Goal: Information Seeking & Learning: Learn about a topic

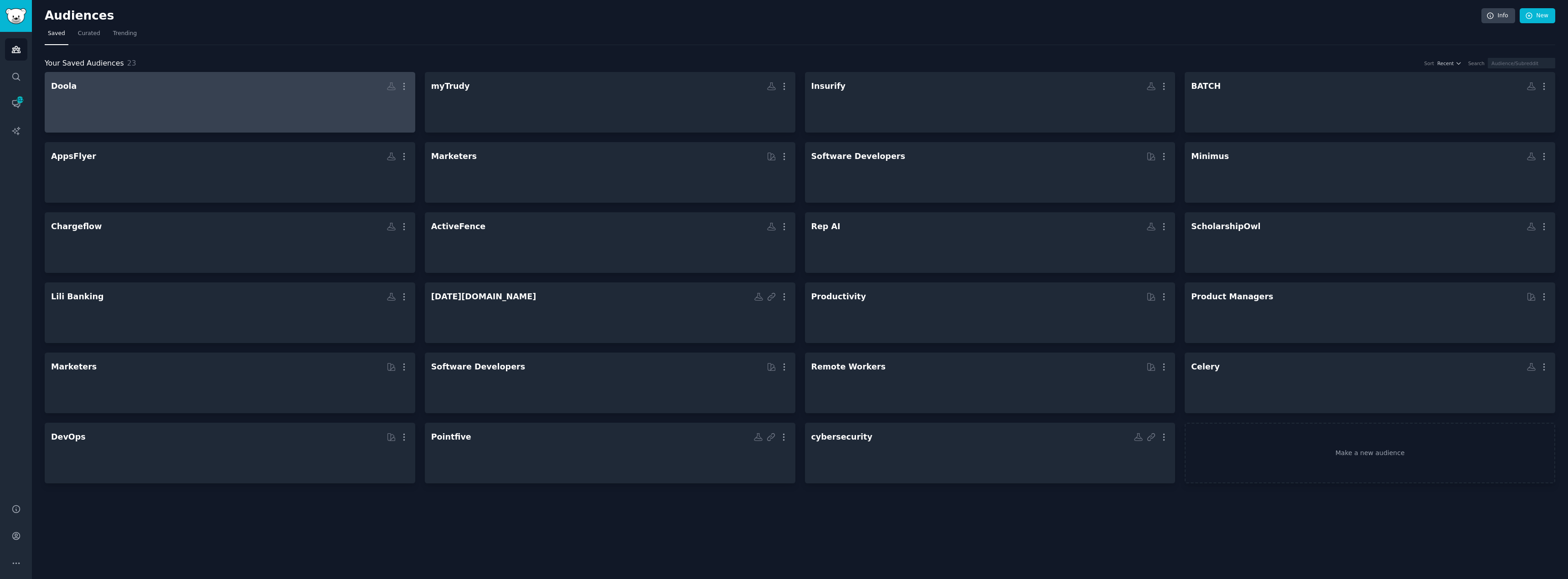
click at [204, 111] on div at bounding box center [230, 110] width 358 height 32
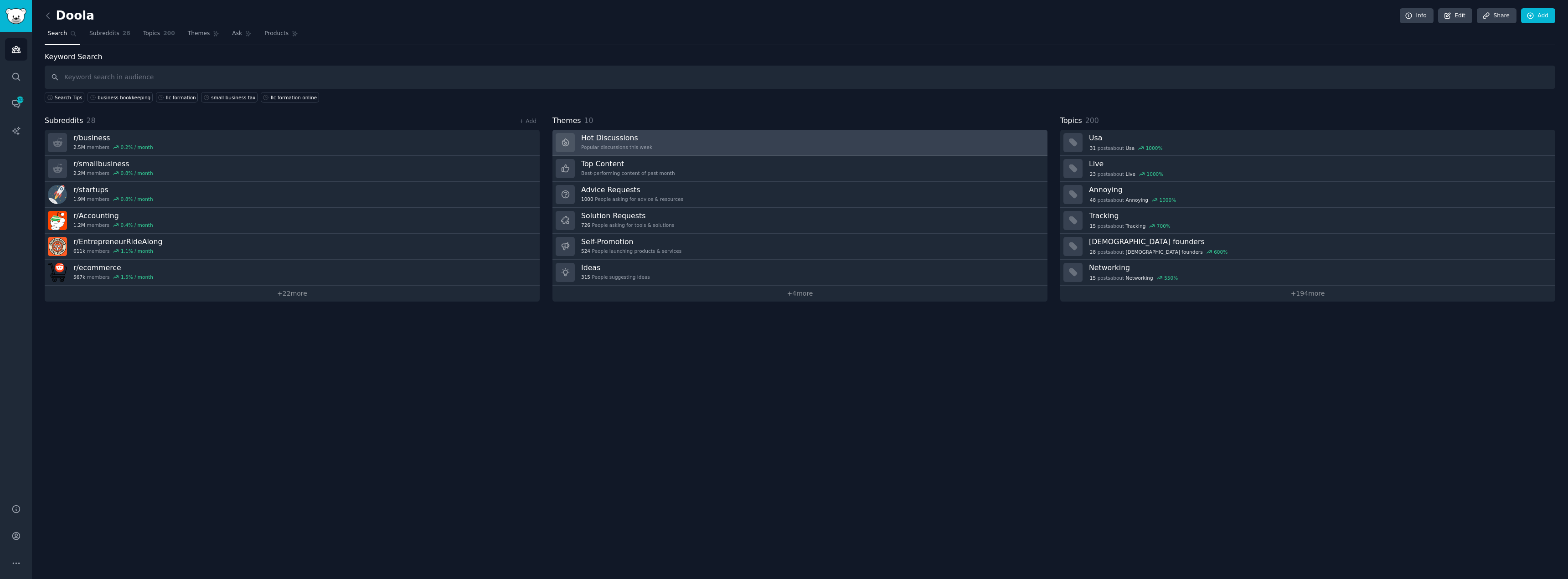
click at [648, 146] on link "Hot Discussions Popular discussions this week" at bounding box center [800, 143] width 495 height 26
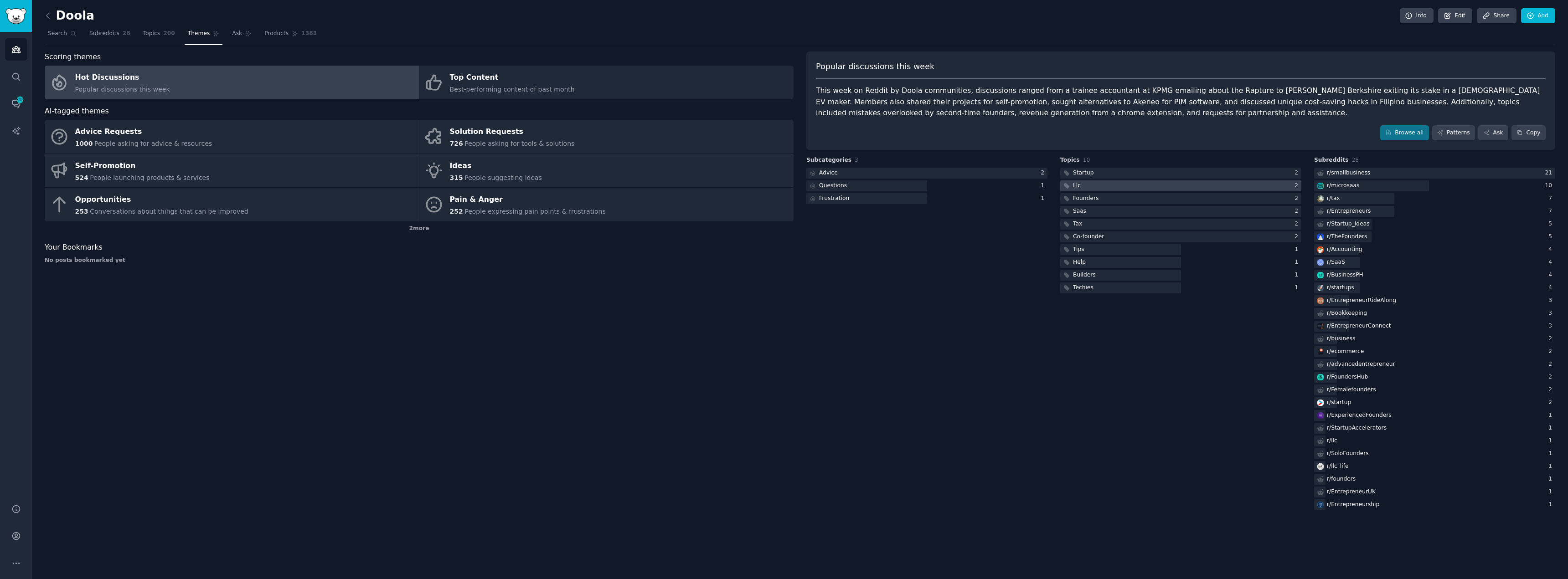
click at [782, 189] on div at bounding box center [1181, 187] width 241 height 12
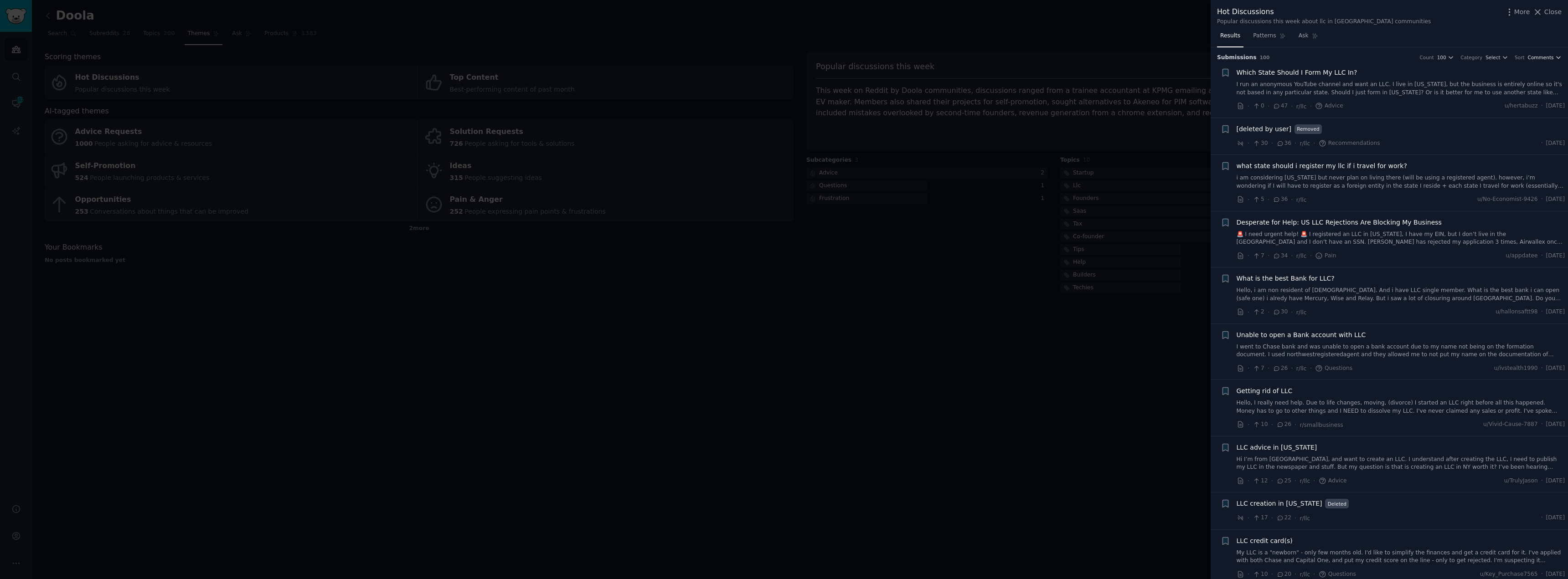
click at [782, 55] on span "Comments" at bounding box center [1540, 57] width 26 height 7
click at [782, 107] on p "Recent" at bounding box center [1499, 107] width 19 height 8
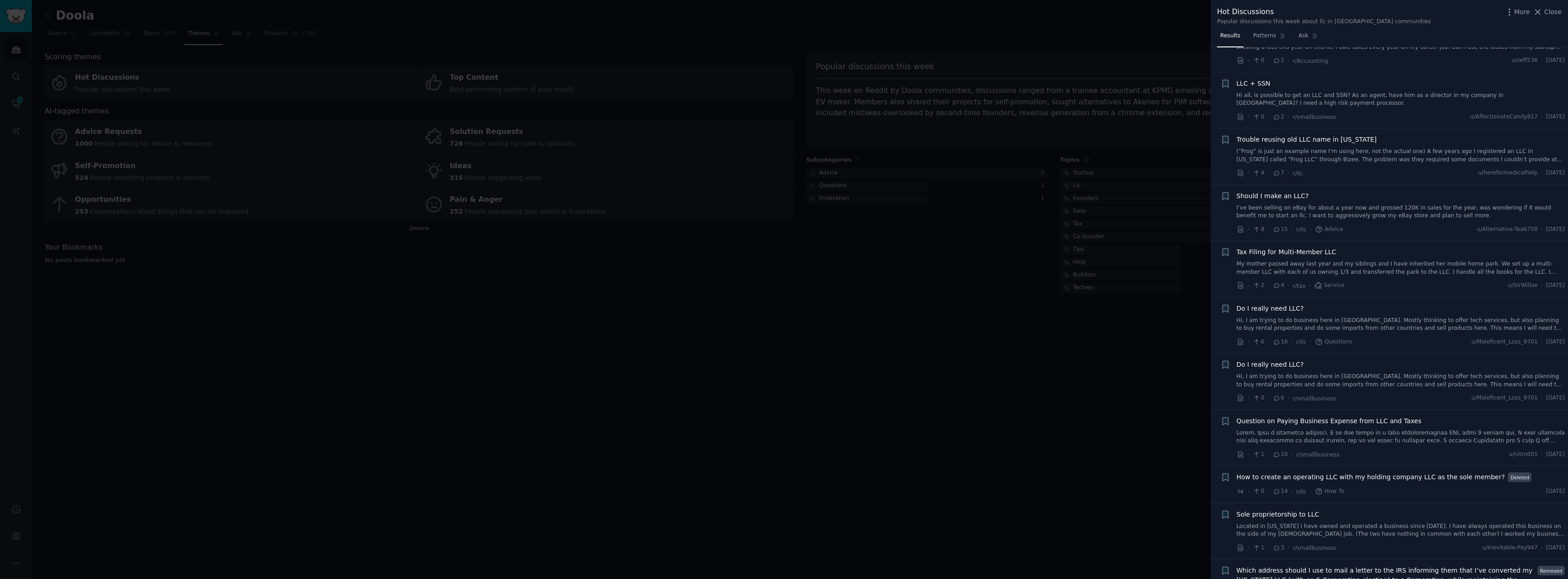
scroll to position [91, 0]
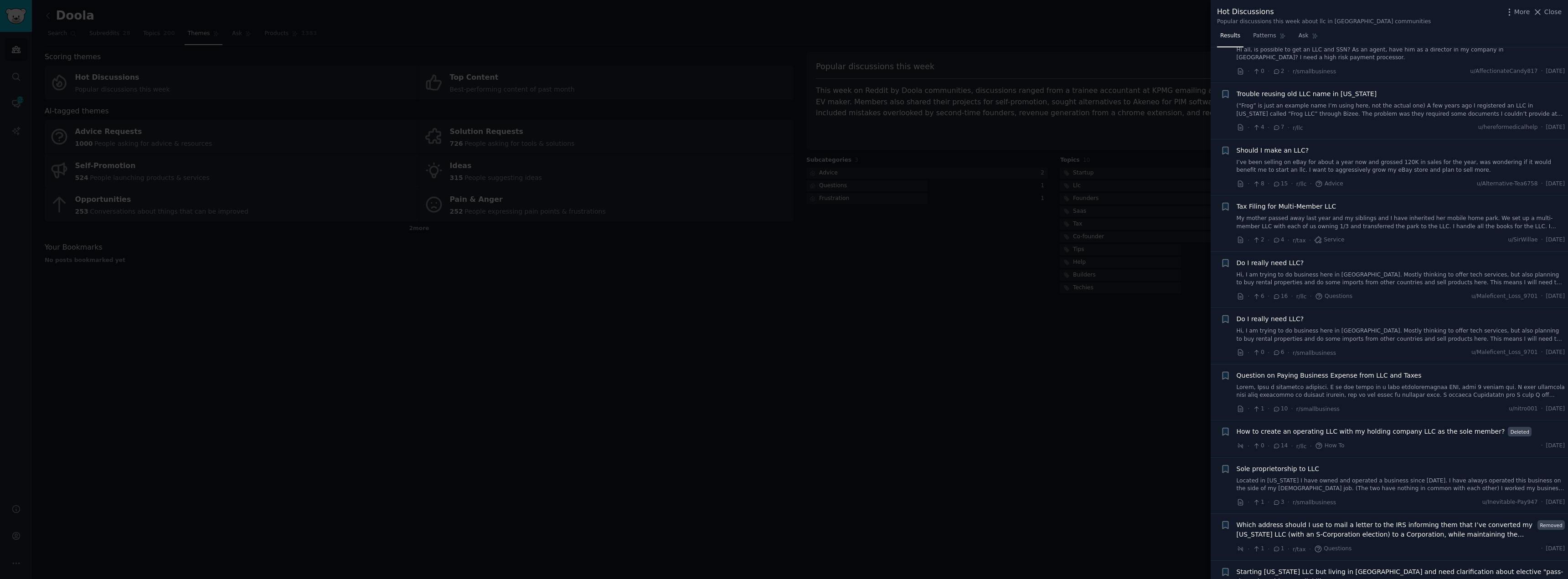
click at [782, 160] on link "I’ve been selling on eBay for about a year now and grossed 120K in sales for th…" at bounding box center [1401, 166] width 329 height 16
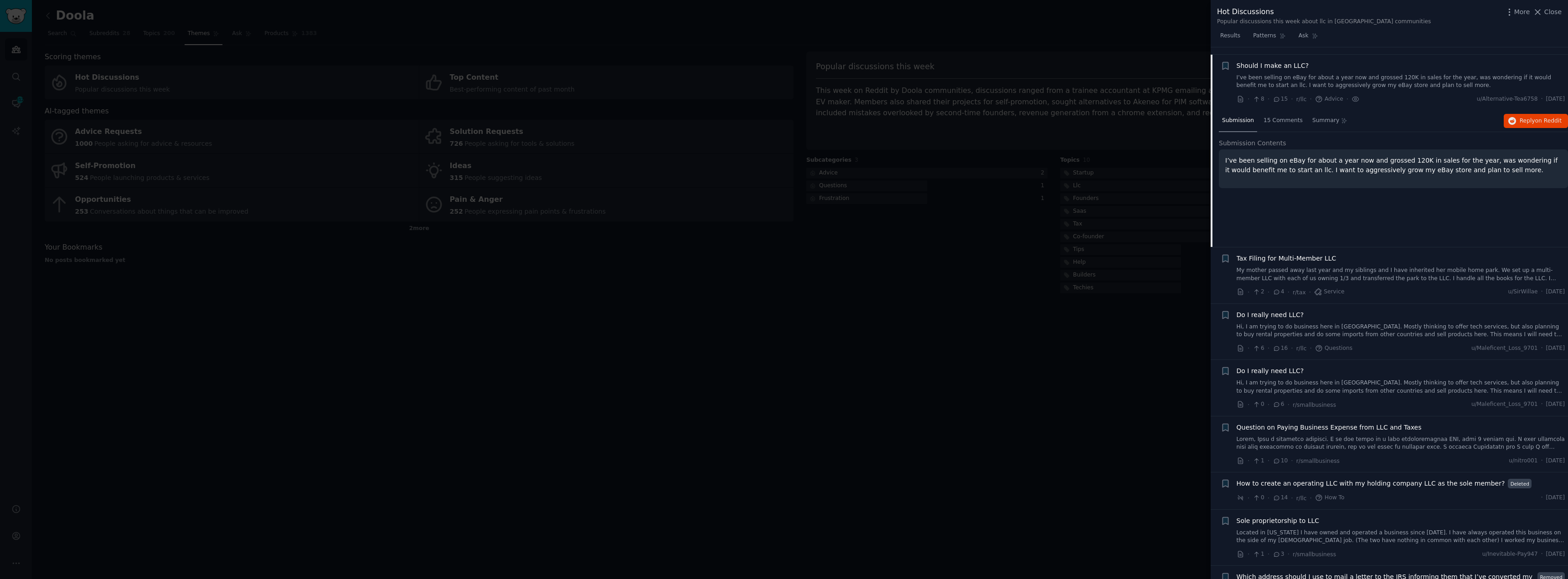
scroll to position [183, 0]
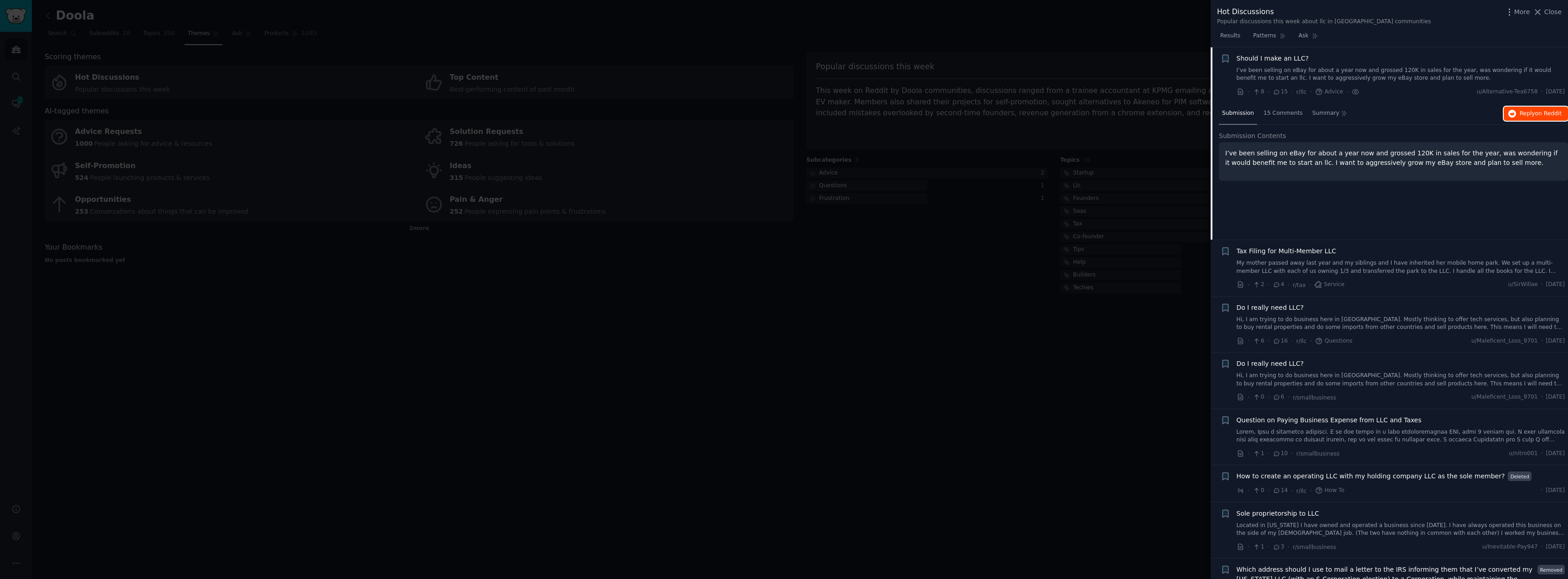
click at [782, 111] on span "Reply on Reddit" at bounding box center [1540, 114] width 42 height 8
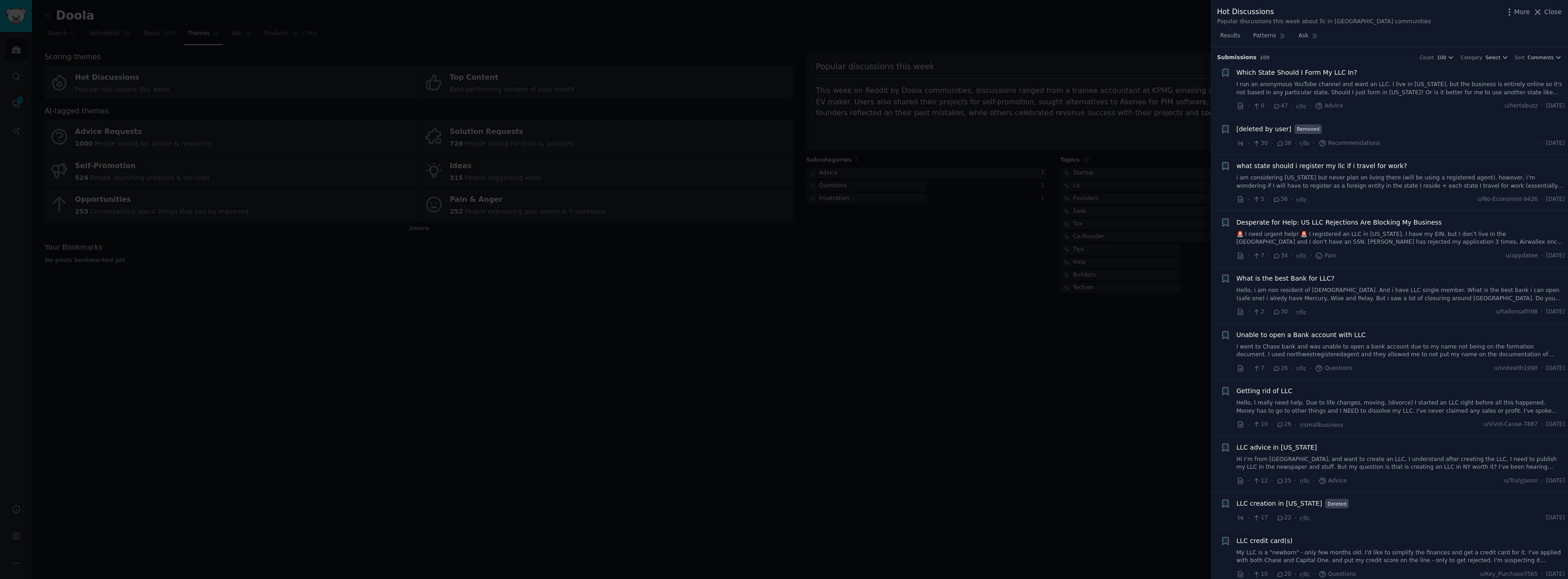
click at [1549, 54] on h3 "Submission s 100 Count 100 Category Select Sort Comments" at bounding box center [1389, 57] width 344 height 8
click at [1551, 58] on button "Comments" at bounding box center [1544, 57] width 34 height 7
click at [1504, 107] on p "Recent" at bounding box center [1499, 107] width 19 height 8
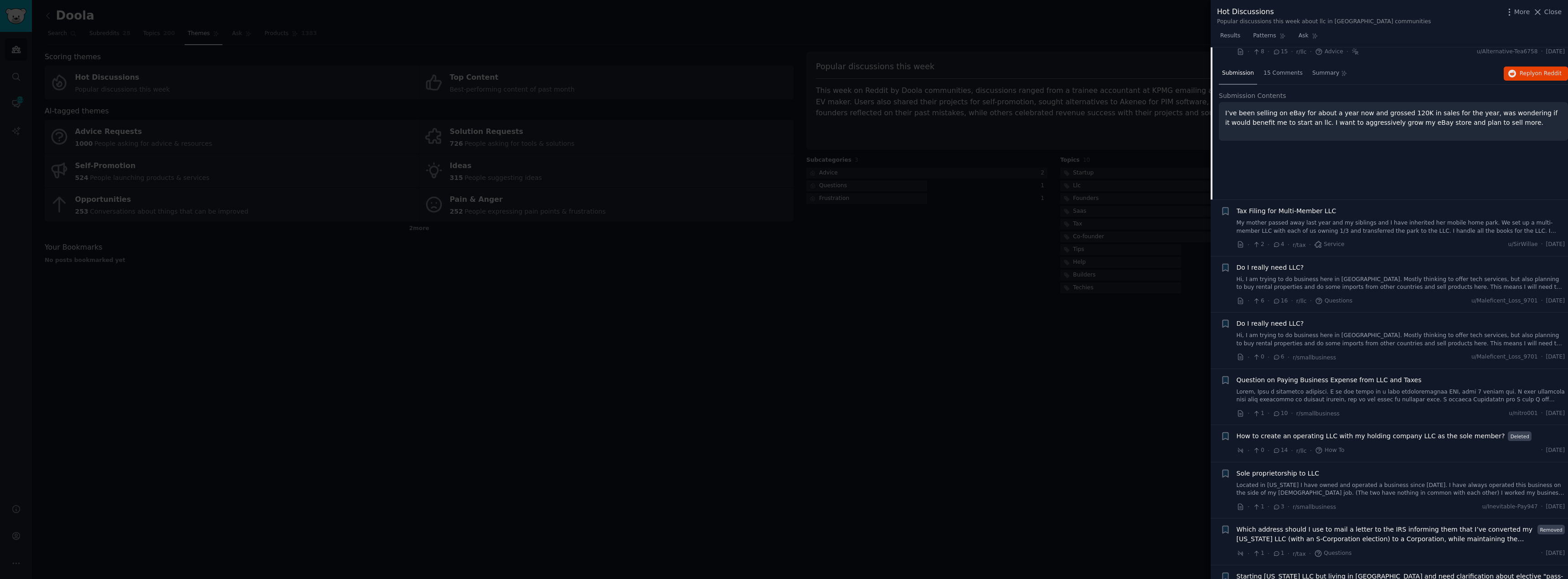
scroll to position [228, 0]
drag, startPoint x: 1539, startPoint y: 10, endPoint x: 1539, endPoint y: 5, distance: 5.0
click at [1539, 10] on icon at bounding box center [1538, 12] width 10 height 10
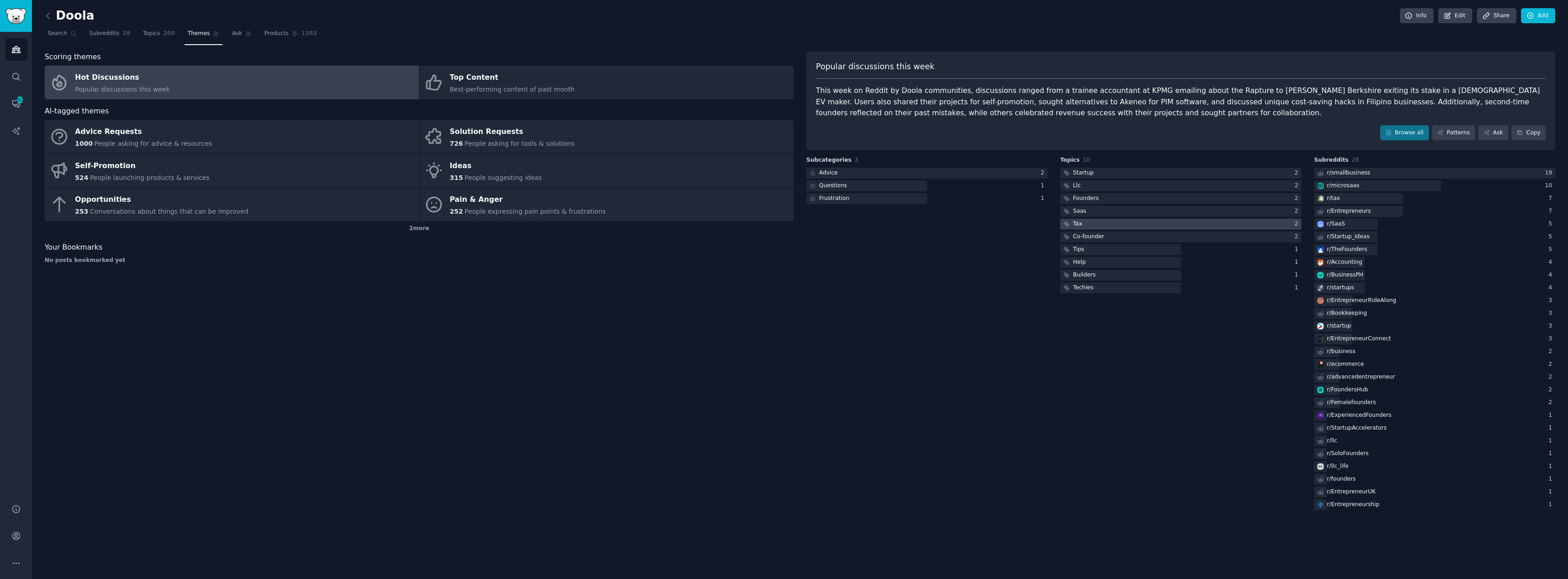
click at [1095, 224] on div at bounding box center [1181, 225] width 241 height 12
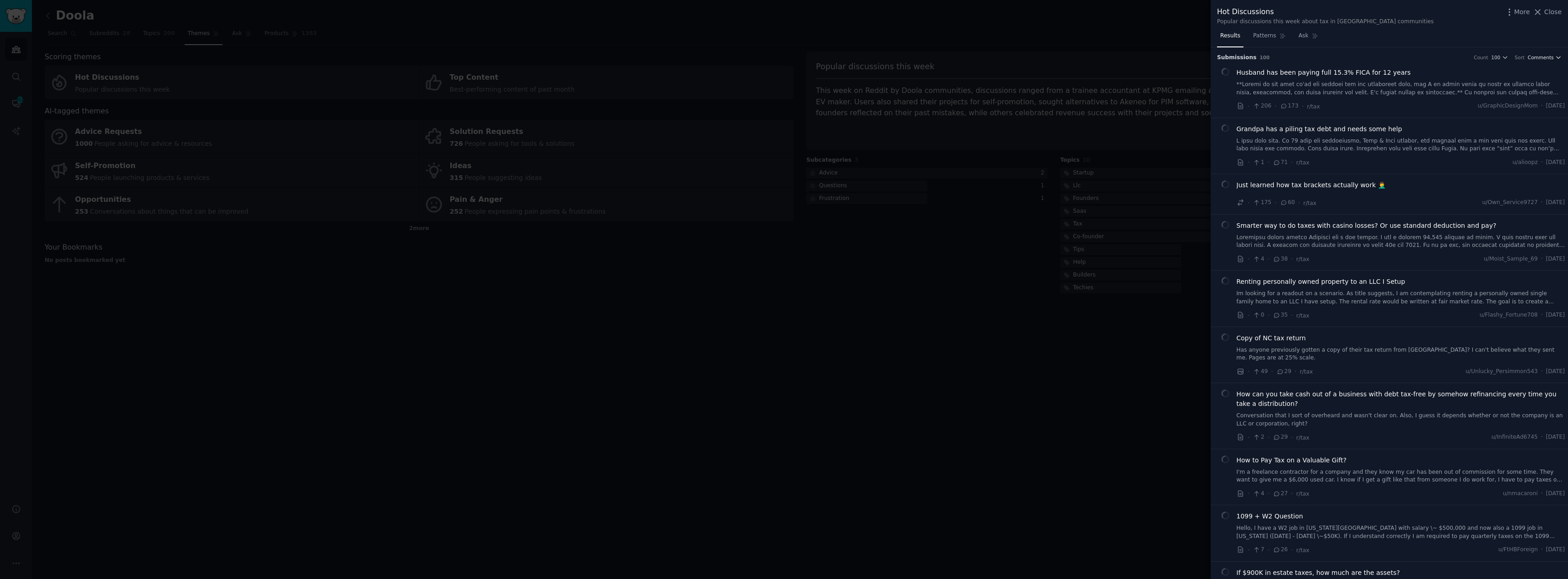
click at [1539, 54] on span "Comments" at bounding box center [1540, 57] width 26 height 7
click at [1510, 105] on div "Recent" at bounding box center [1515, 107] width 85 height 16
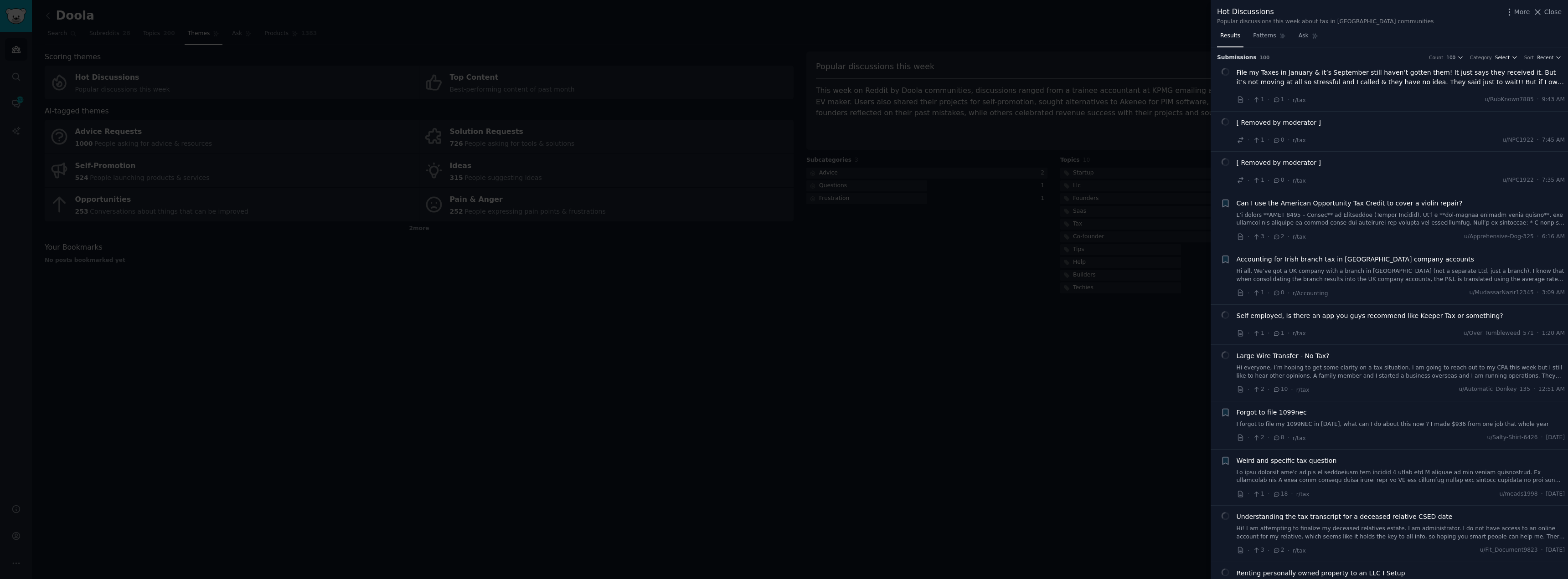
click at [1515, 54] on icon "button" at bounding box center [1515, 57] width 7 height 7
click at [1477, 70] on div "Questions (6)" at bounding box center [1472, 75] width 85 height 16
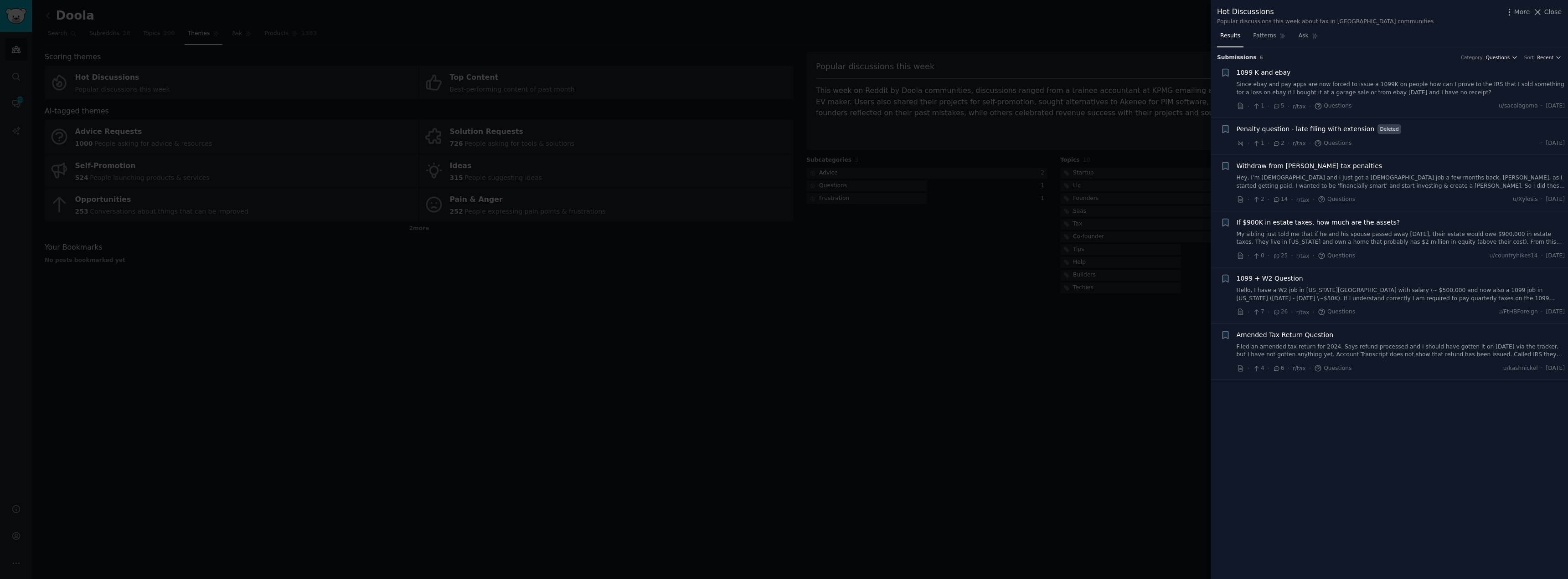
click at [1515, 56] on icon "button" at bounding box center [1515, 57] width 7 height 7
click at [1460, 140] on p "Clear Selection" at bounding box center [1466, 139] width 42 height 8
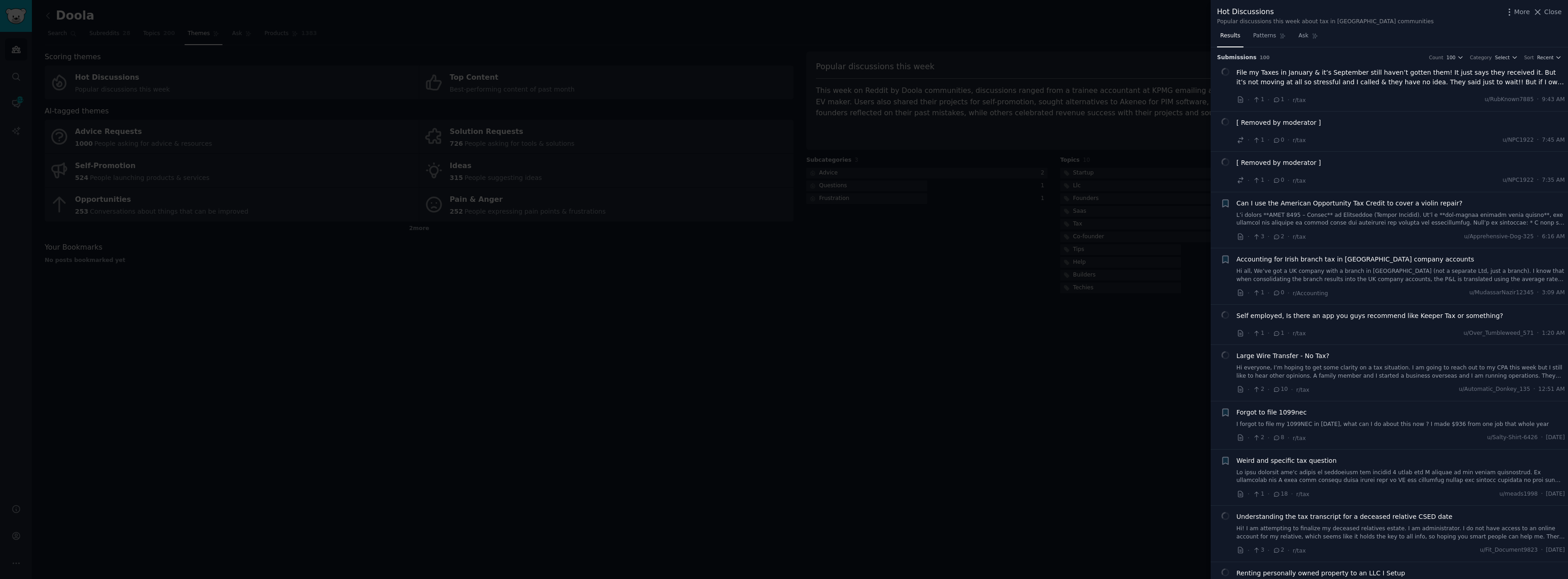
click at [1443, 73] on span "File my Taxes in January & it’s September still haven’t gotten them! It just sa…" at bounding box center [1401, 78] width 329 height 19
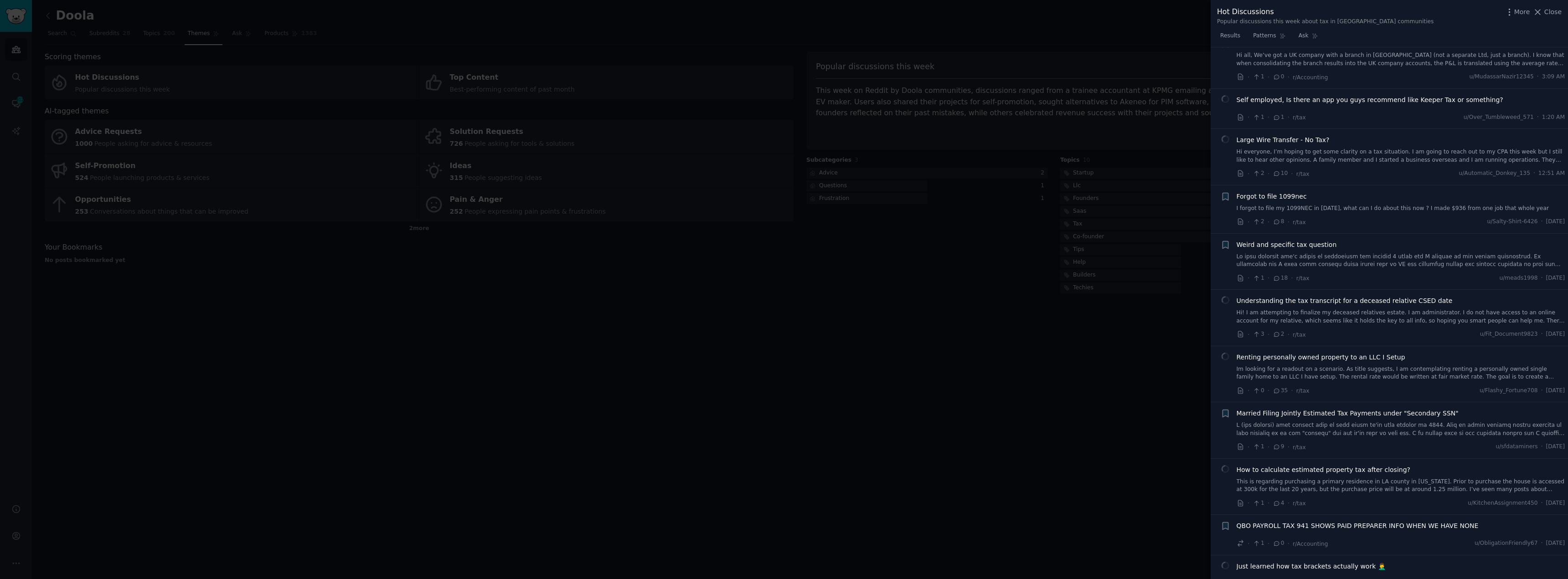
scroll to position [411, 0]
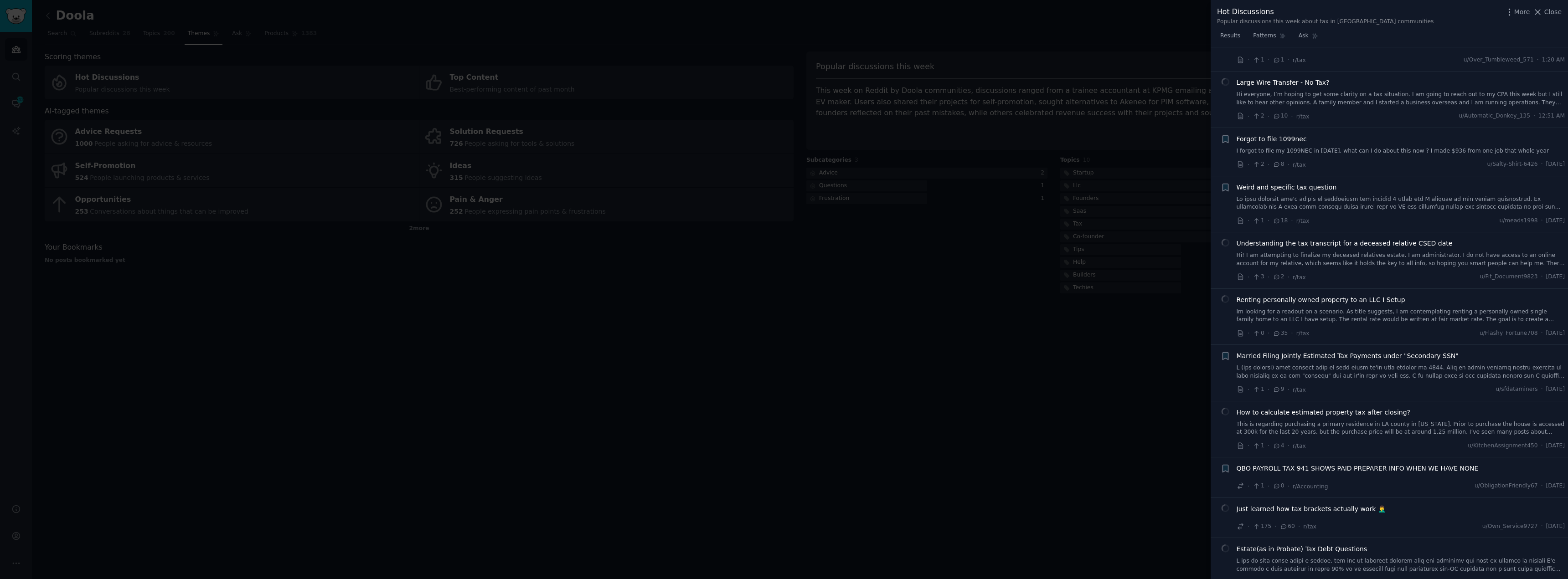
click at [1315, 312] on link "Im looking for a readout on a scenario. As title suggests, I am contemplating r…" at bounding box center [1401, 316] width 329 height 16
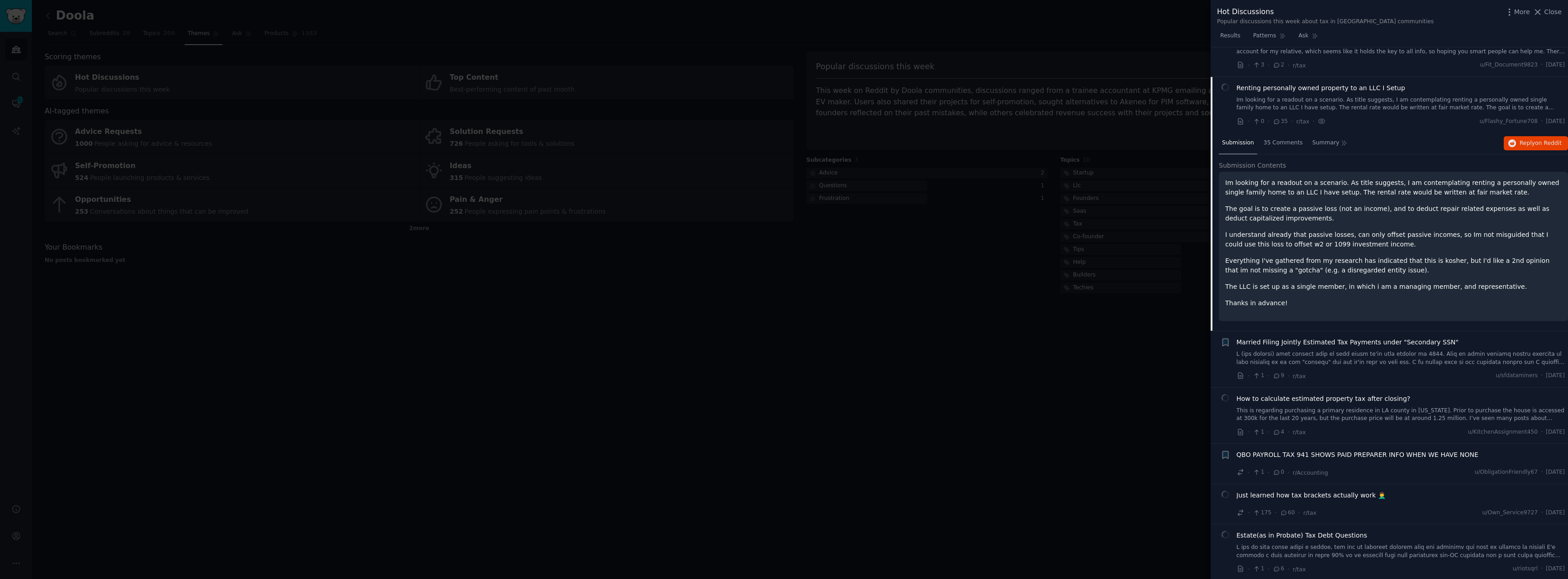
scroll to position [515, 0]
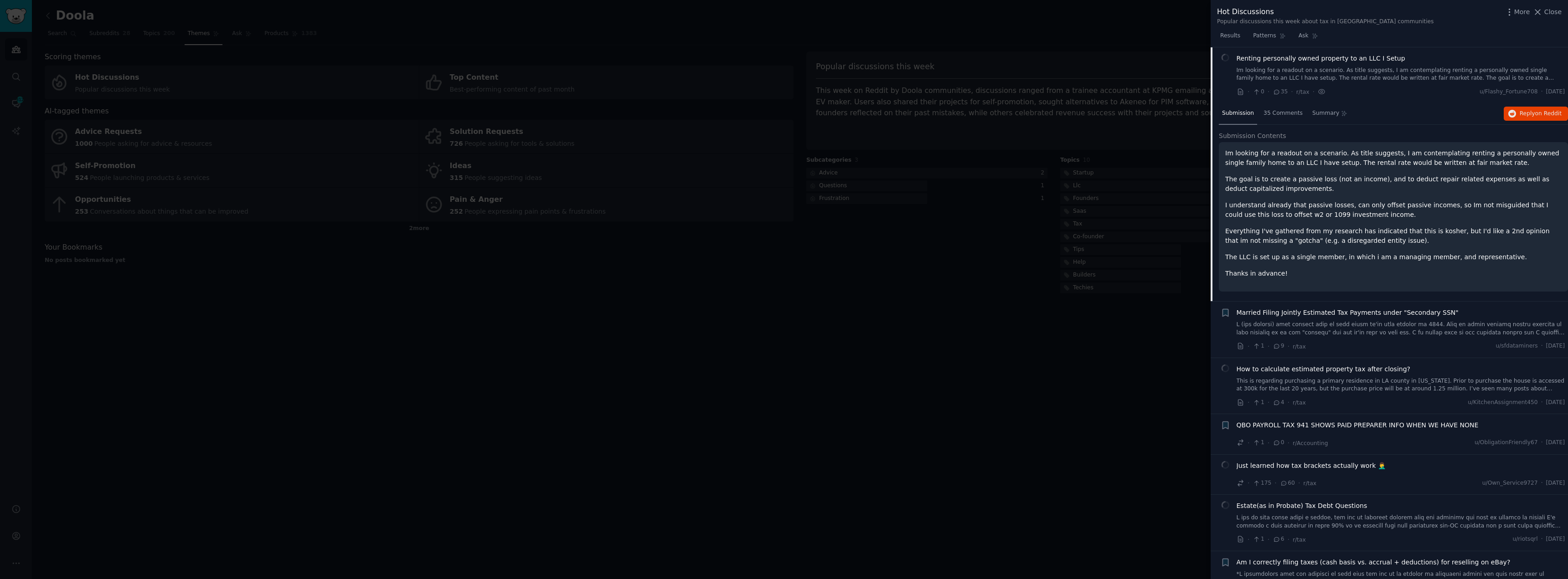
click at [1449, 196] on div "Im looking for a readout on a scenario. As title suggests, I am contemplating r…" at bounding box center [1393, 214] width 337 height 130
click at [1370, 121] on div "Submission 35 Comments Summary Reply on Reddit" at bounding box center [1393, 114] width 349 height 21
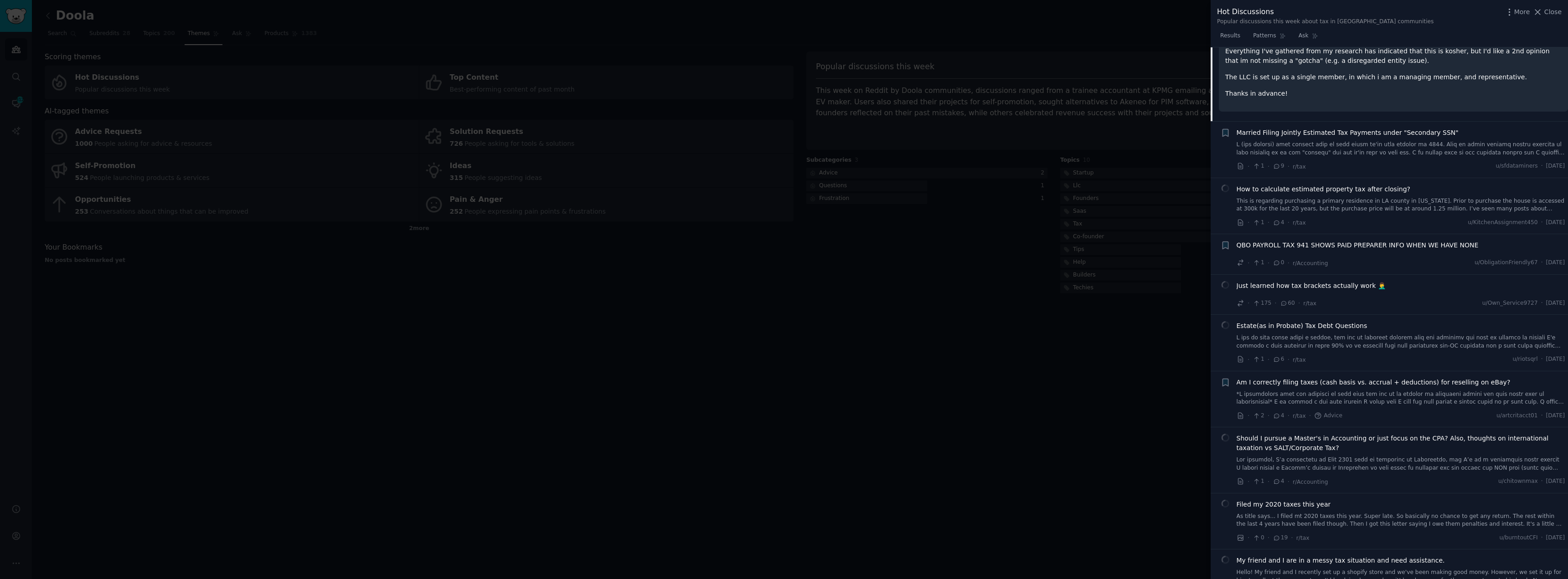
scroll to position [698, 0]
click at [1541, 12] on icon at bounding box center [1538, 12] width 10 height 10
click at [1541, 12] on link "Add" at bounding box center [1537, 16] width 34 height 16
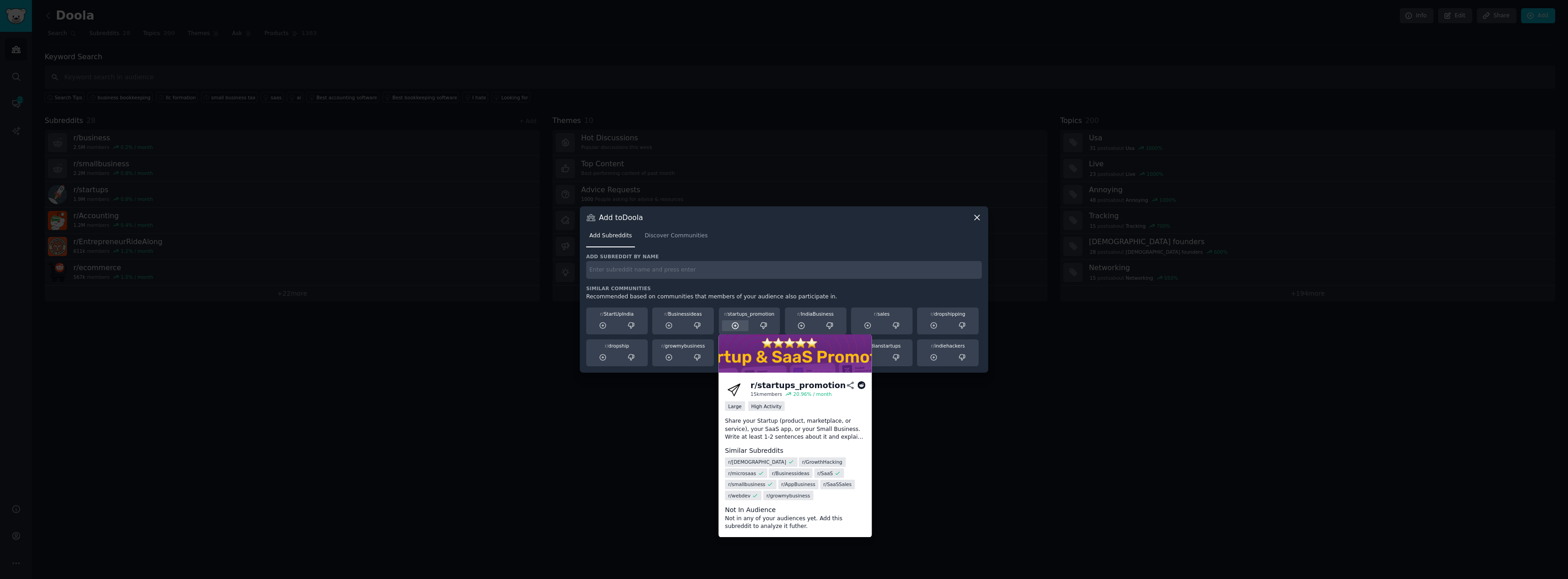
click at [734, 326] on icon at bounding box center [734, 326] width 6 height 6
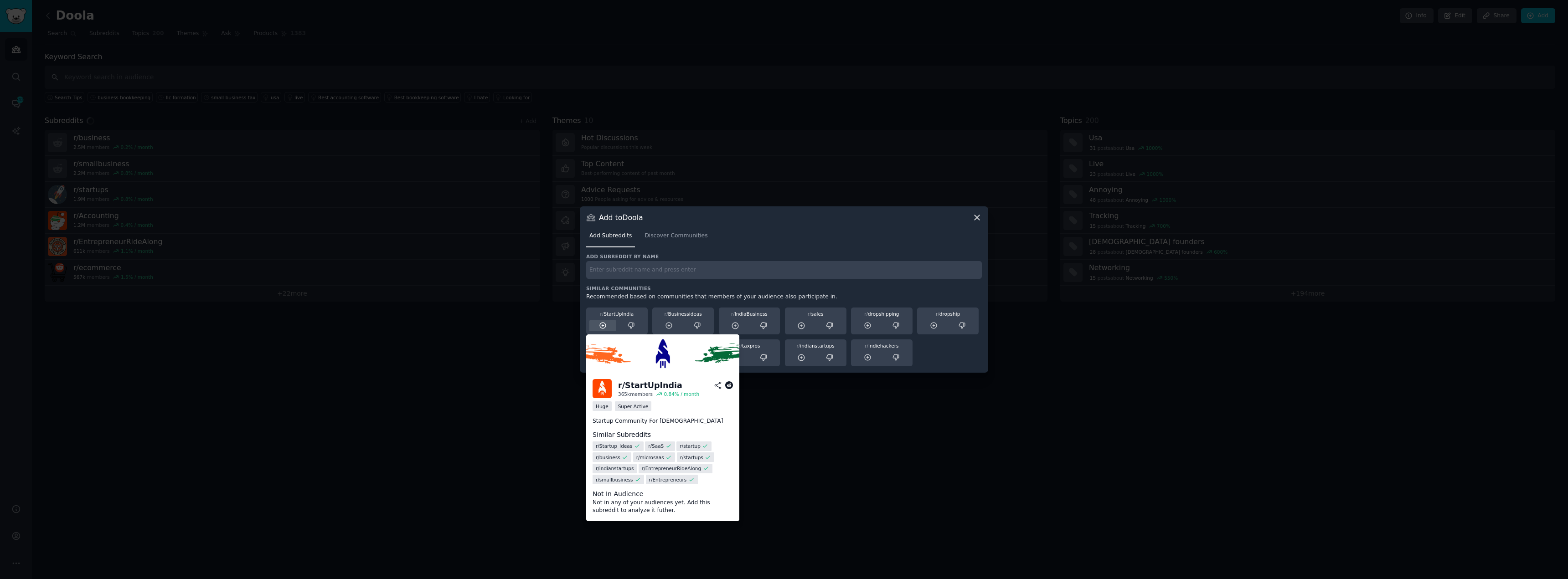
click at [602, 326] on icon at bounding box center [603, 326] width 8 height 8
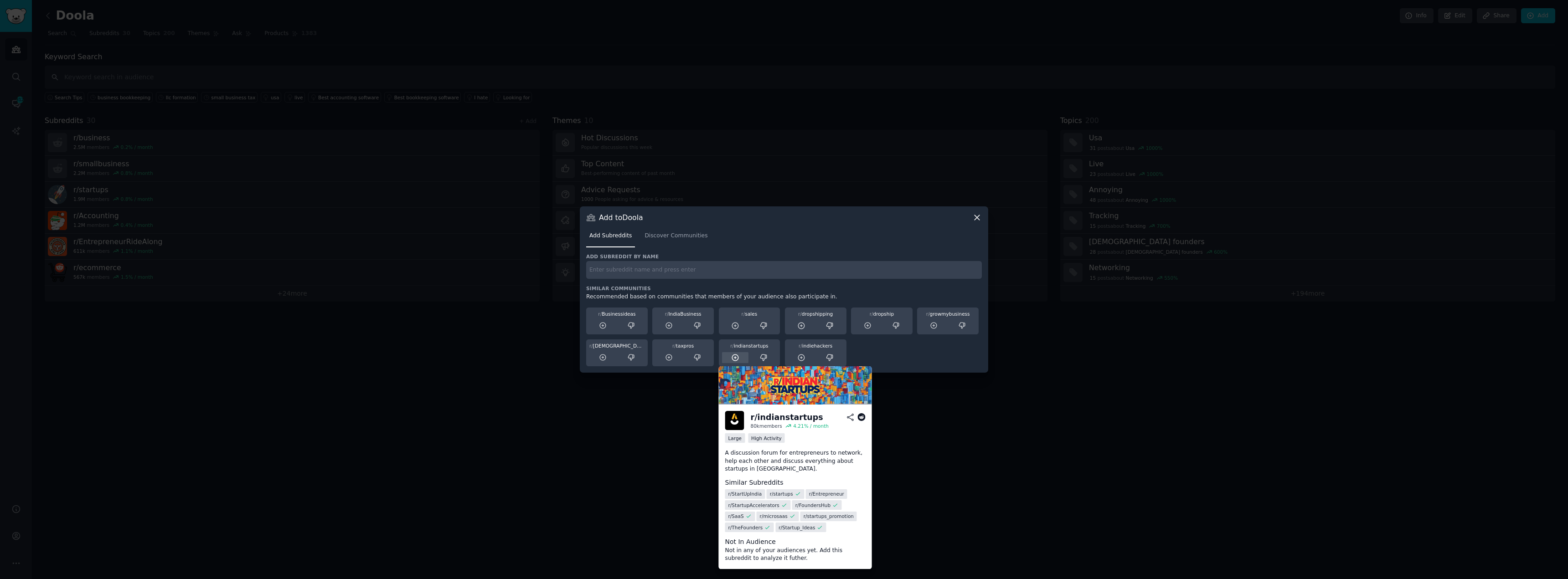
click at [731, 357] on div at bounding box center [735, 358] width 27 height 12
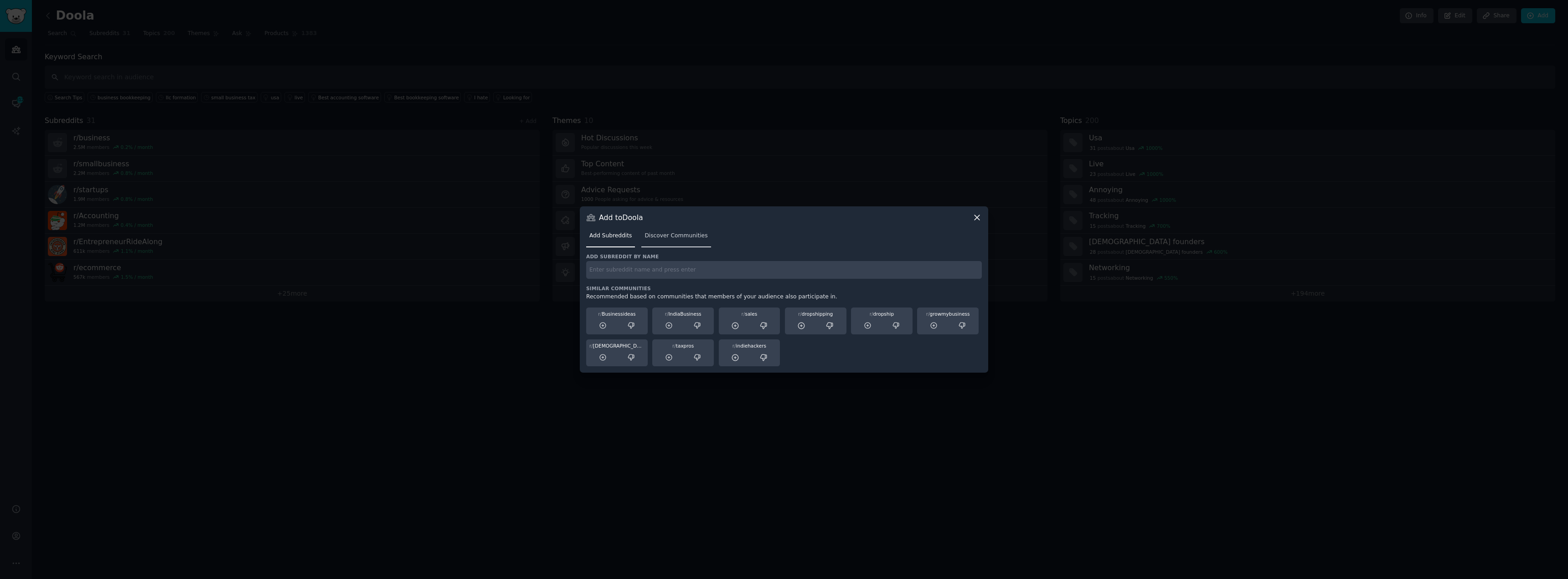
click at [674, 238] on span "Discover Communities" at bounding box center [675, 235] width 63 height 8
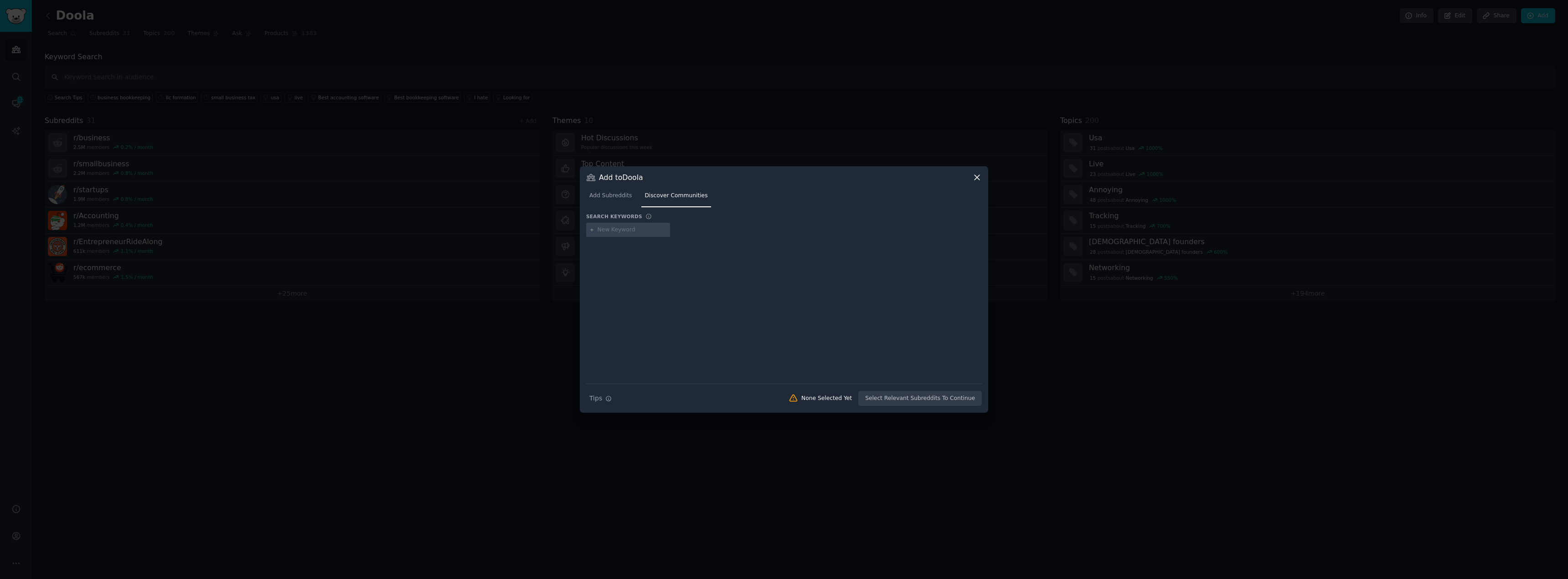
click at [977, 174] on icon at bounding box center [977, 178] width 10 height 10
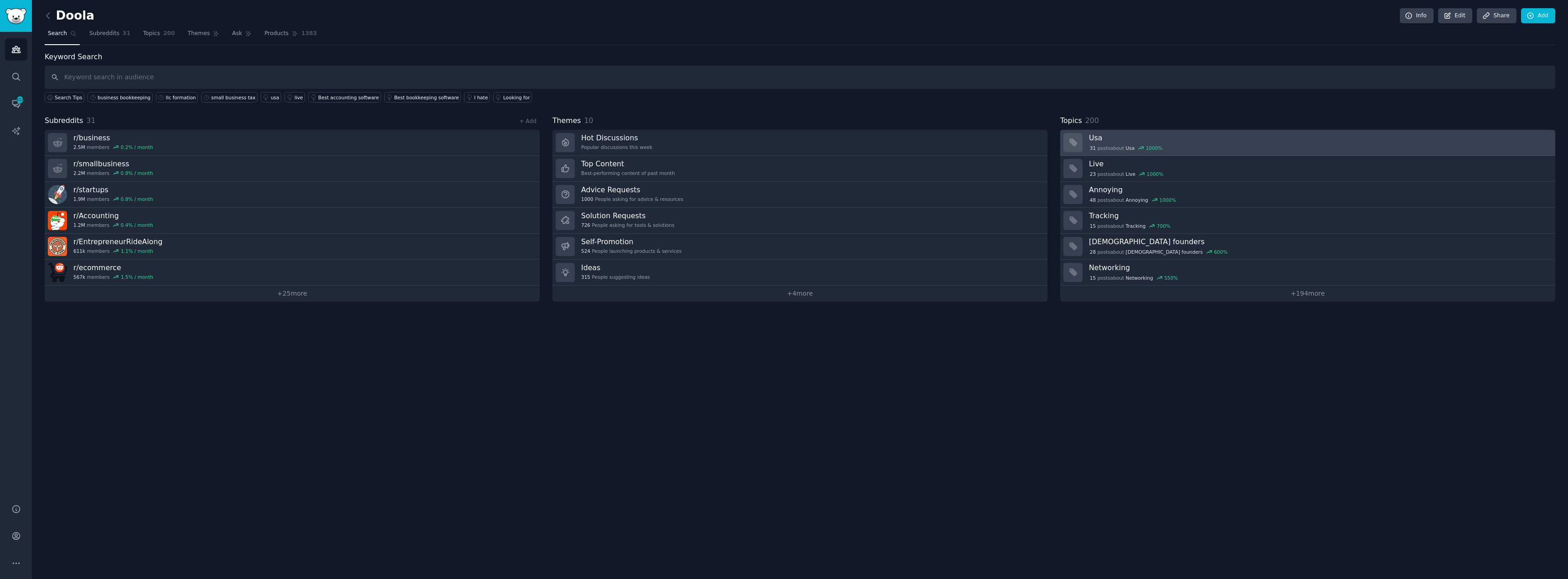
click at [1103, 143] on div "31 post s about [GEOGRAPHIC_DATA] 1000 %" at bounding box center [1318, 148] width 460 height 10
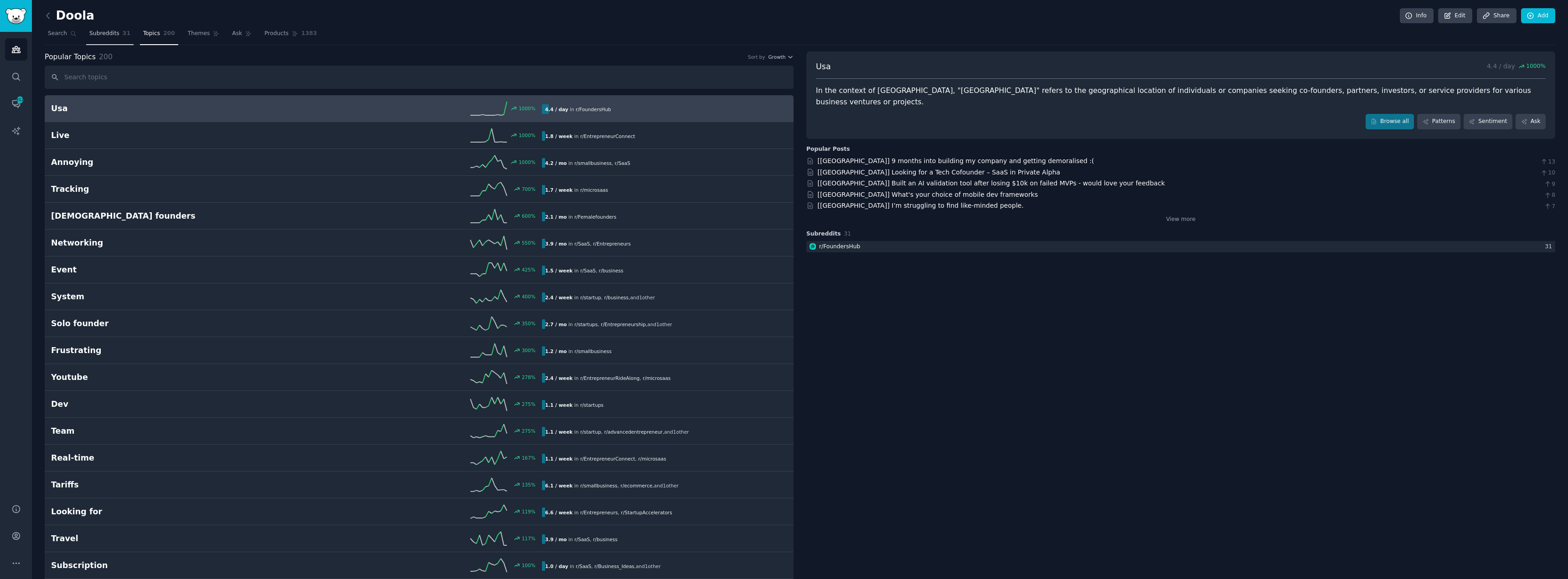
click at [100, 37] on span "Subreddits" at bounding box center [104, 33] width 30 height 8
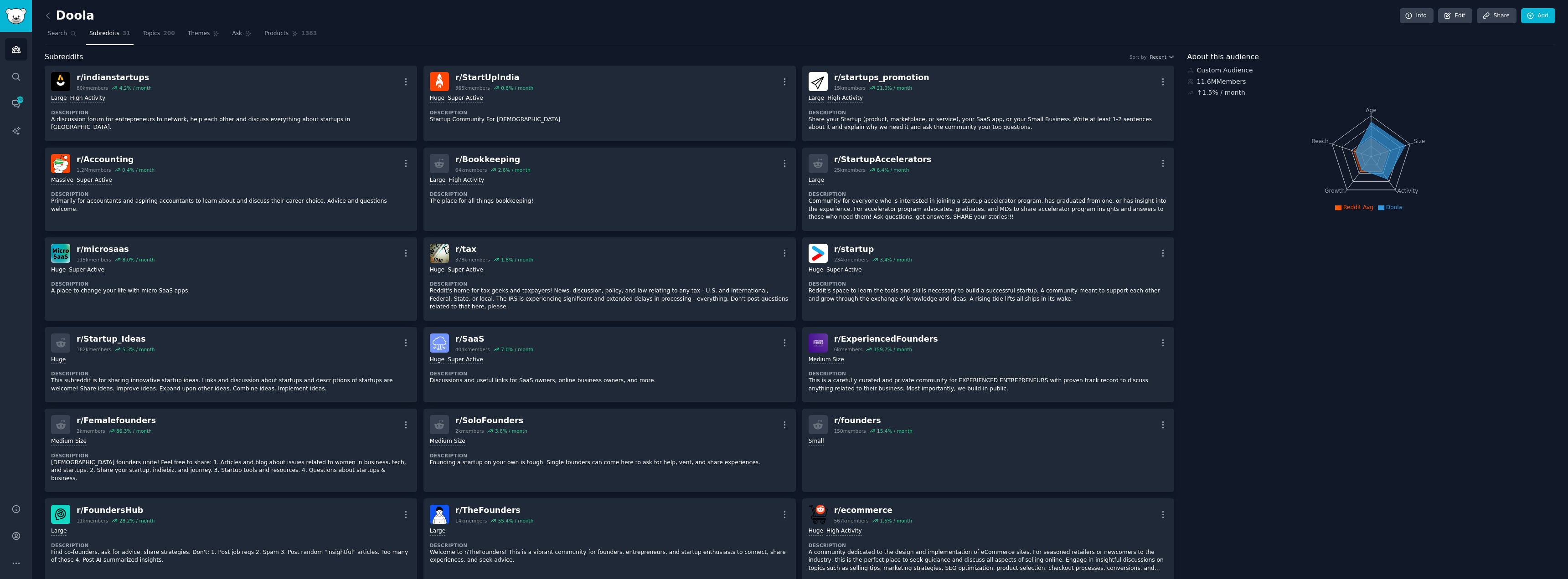
click at [130, 36] on nav "Search Subreddits 31 Topics 200 Themes Ask Products 1383" at bounding box center [800, 35] width 1511 height 18
click at [143, 36] on span "Topics" at bounding box center [151, 33] width 17 height 8
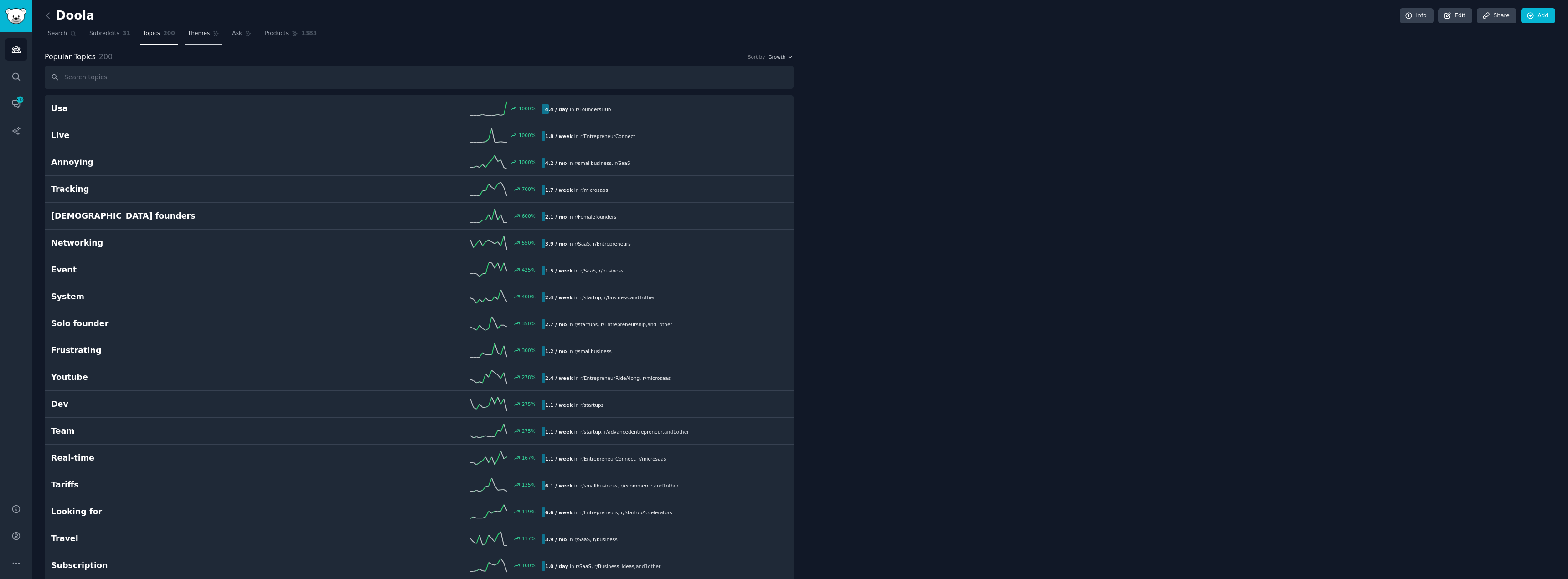
click at [185, 27] on link "Themes" at bounding box center [203, 35] width 38 height 18
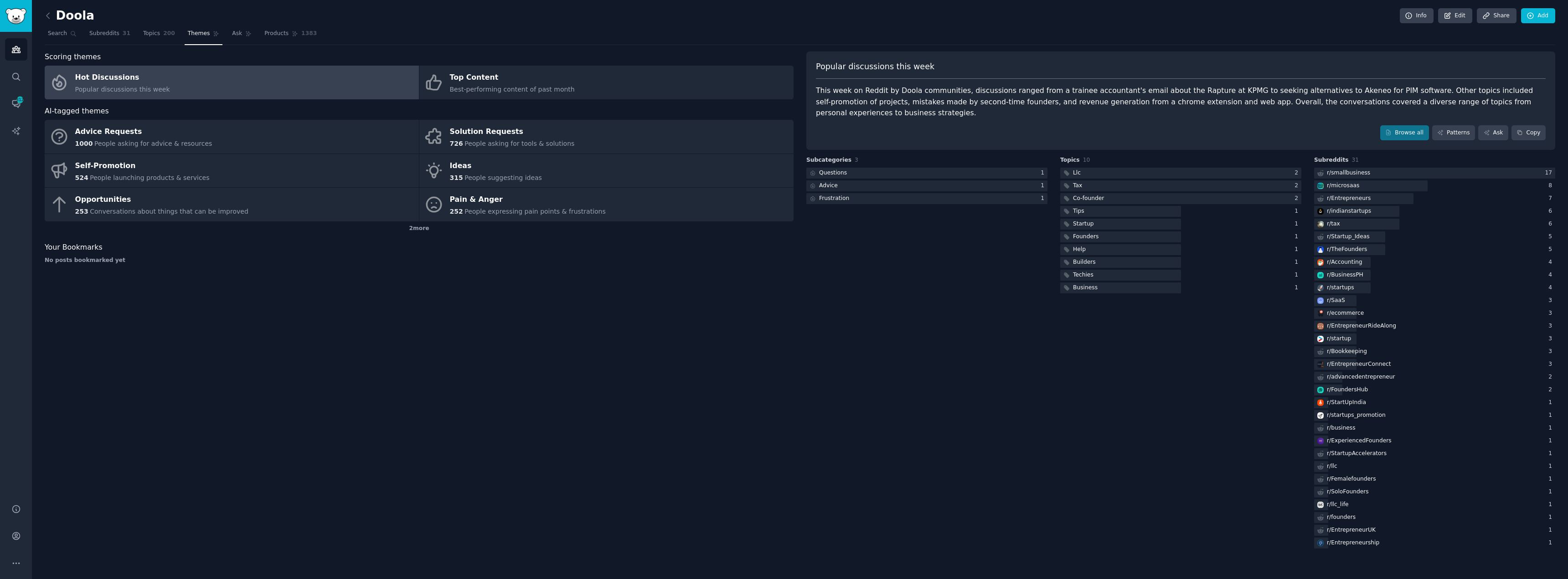
click at [855, 307] on div "Subcategories 3 Questions 1 Advice 1 Frustration 1" at bounding box center [927, 353] width 241 height 394
click at [72, 31] on icon at bounding box center [73, 33] width 7 height 7
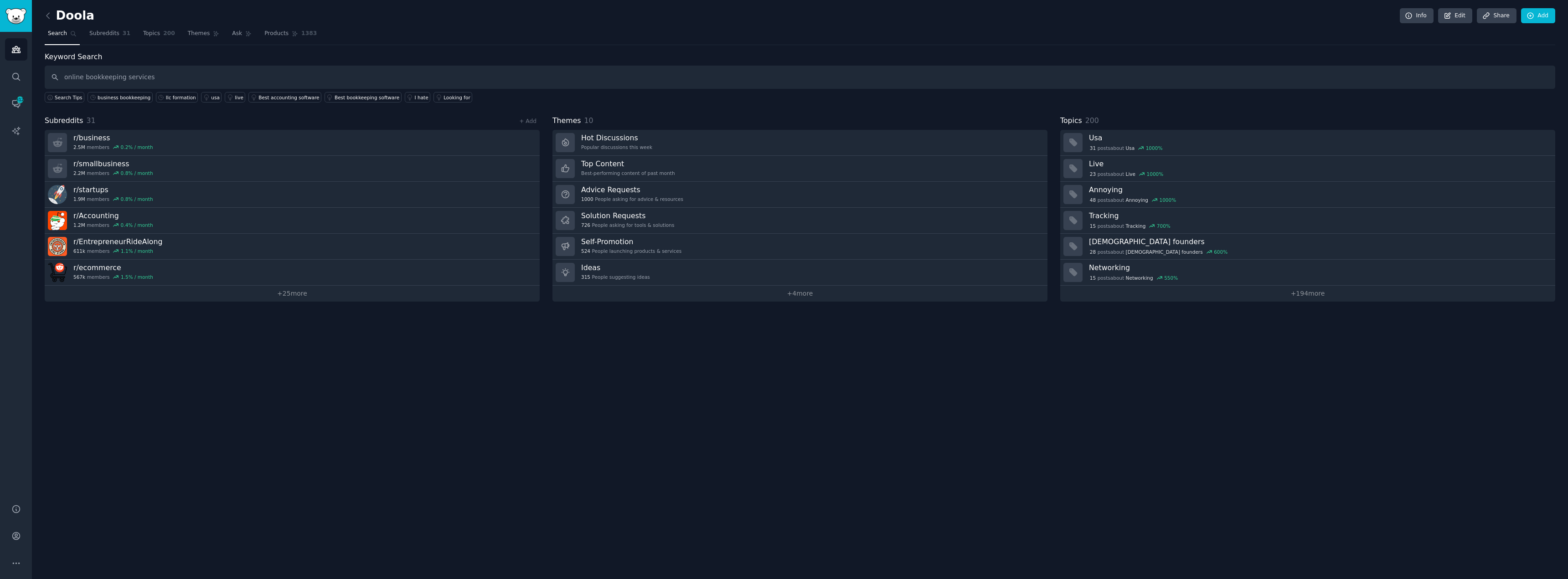
type input "online bookkeeping services"
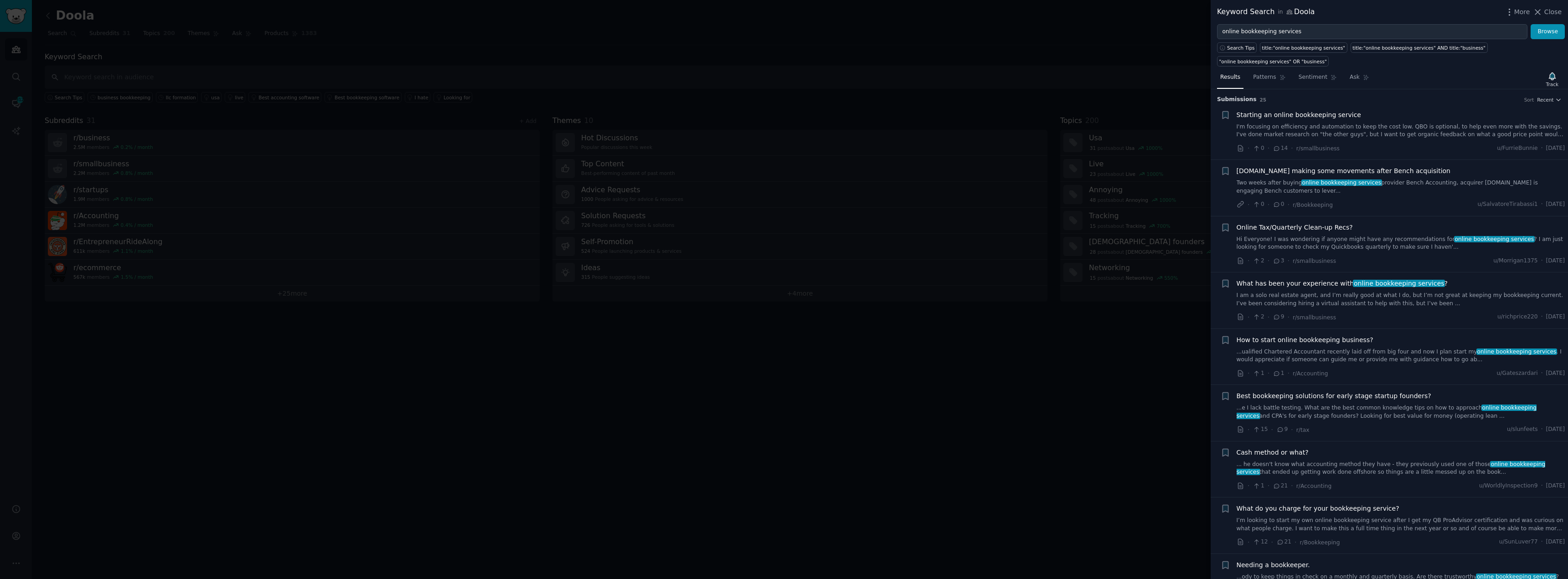
click at [17, 29] on div at bounding box center [784, 289] width 1568 height 579
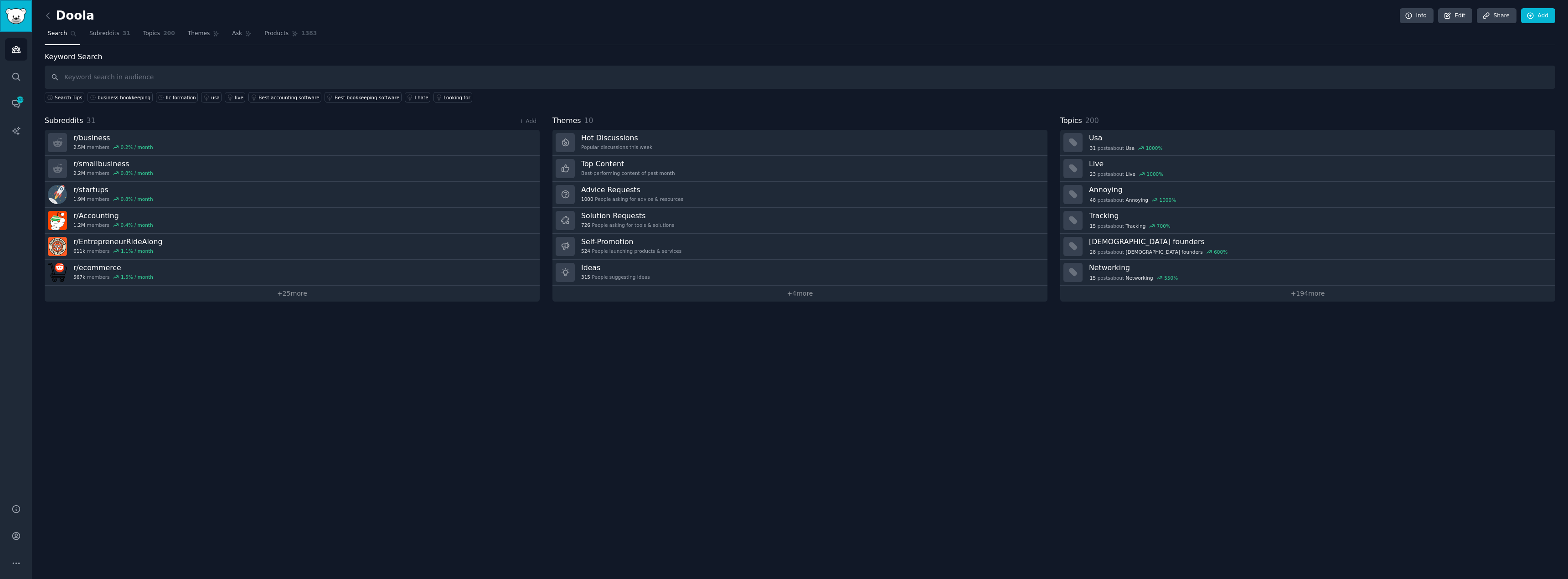
click at [15, 18] on img "Sidebar" at bounding box center [17, 16] width 21 height 16
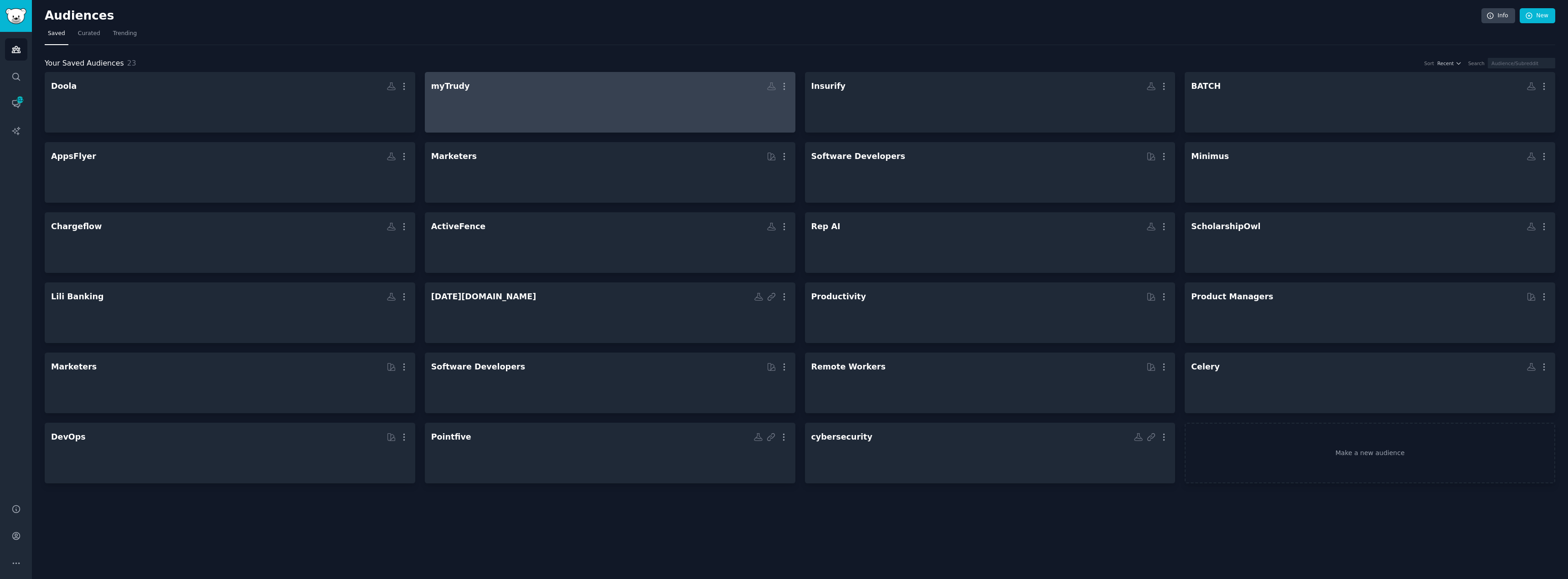
click at [492, 121] on div at bounding box center [610, 110] width 358 height 32
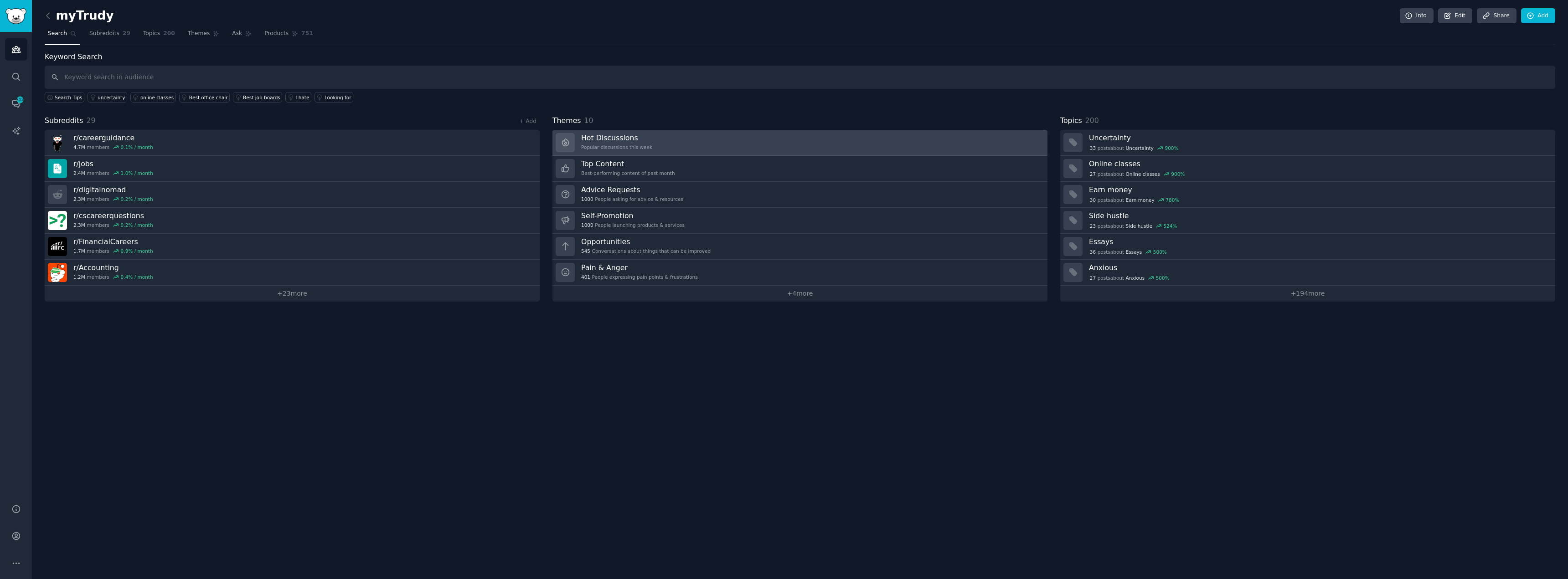
click at [638, 149] on div "Popular discussions this week" at bounding box center [616, 147] width 71 height 7
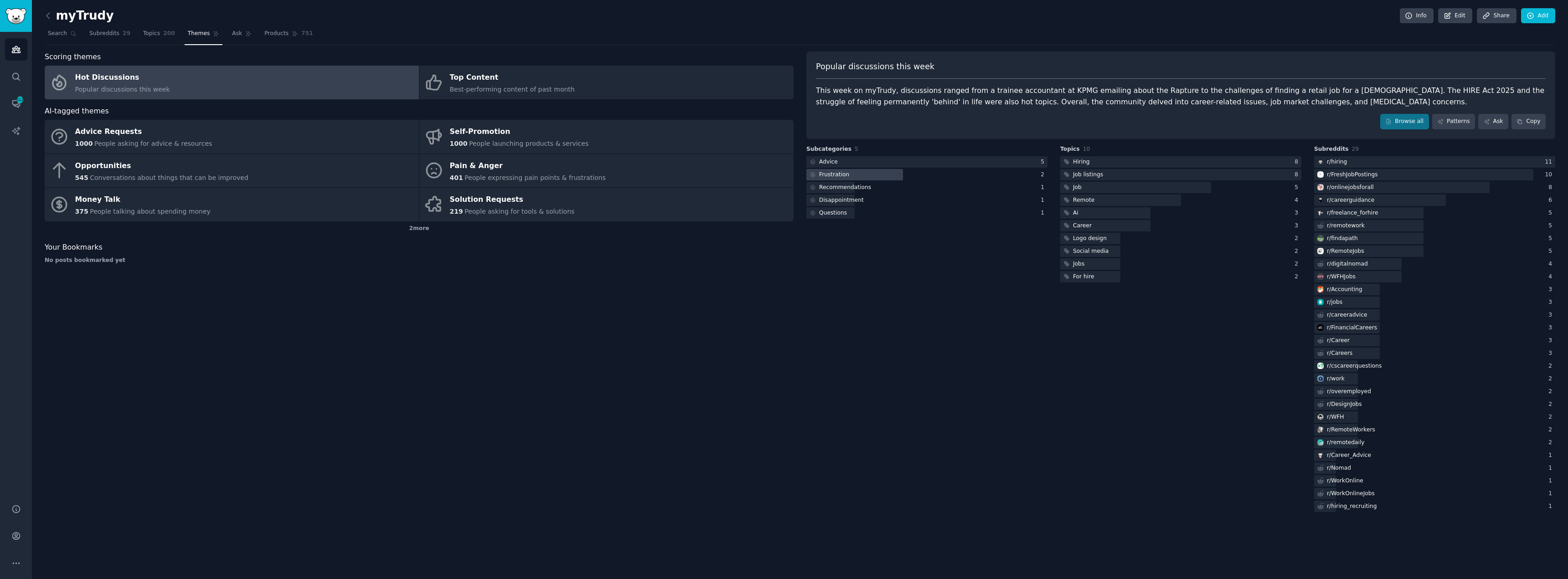
click at [838, 173] on div "Frustration" at bounding box center [834, 175] width 30 height 8
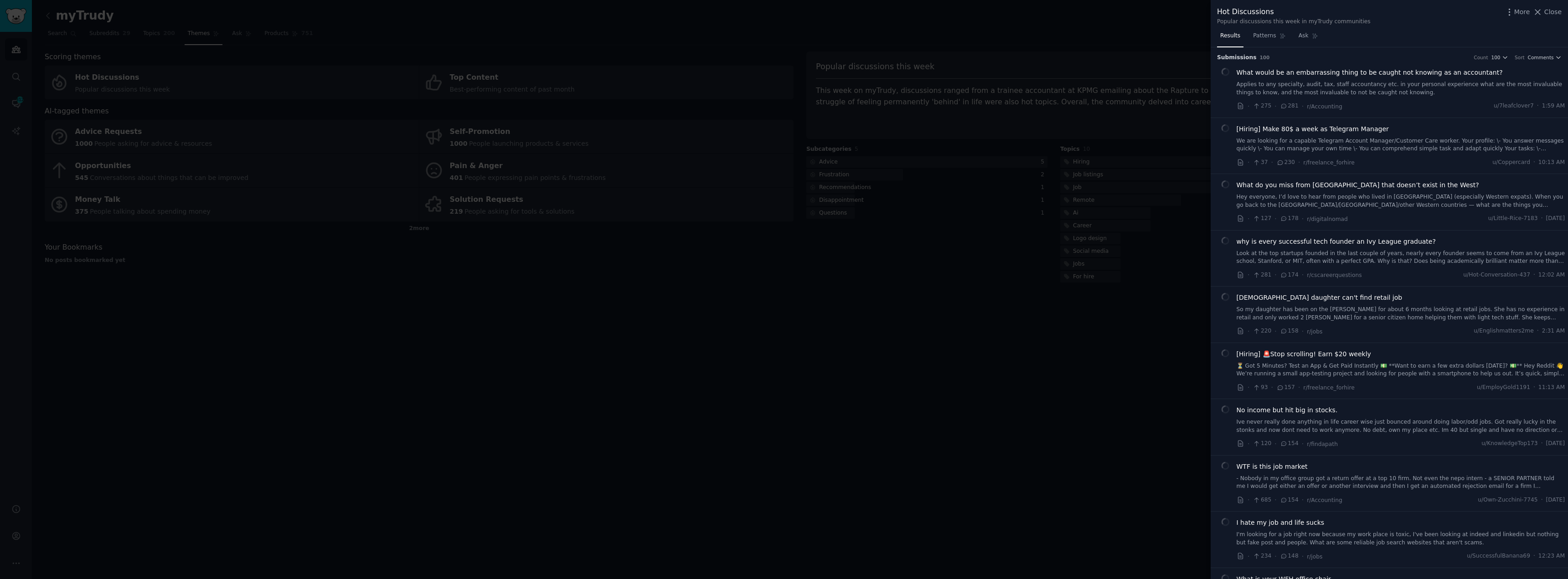
click at [932, 276] on div at bounding box center [784, 289] width 1568 height 579
click at [137, 200] on div at bounding box center [784, 289] width 1568 height 579
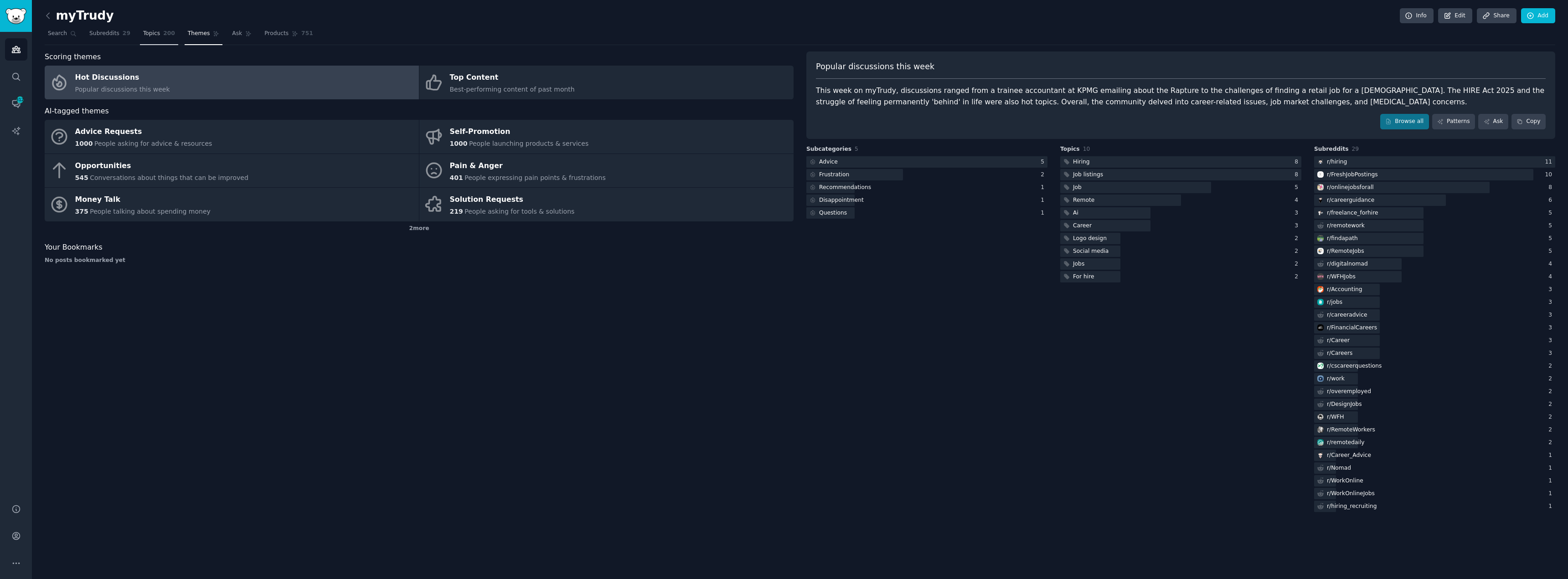
click at [140, 35] on link "Topics 200" at bounding box center [159, 35] width 38 height 18
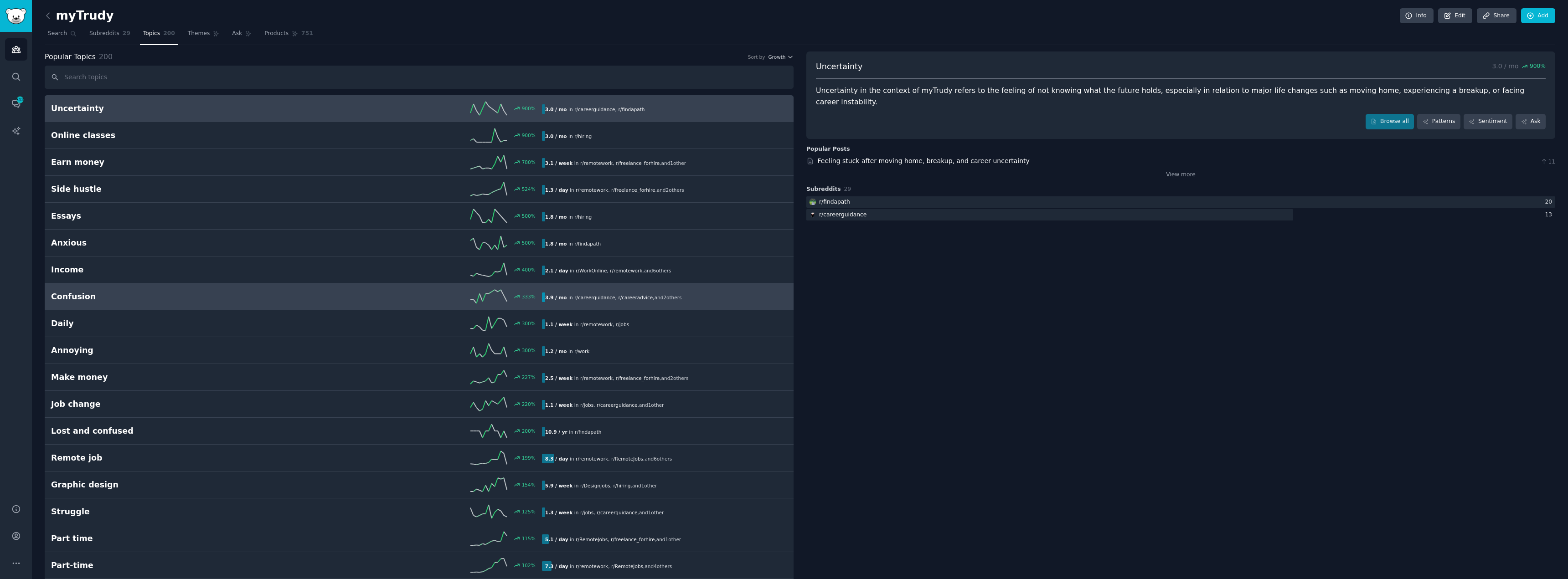
click at [86, 298] on h2 "Confusion" at bounding box center [173, 297] width 245 height 12
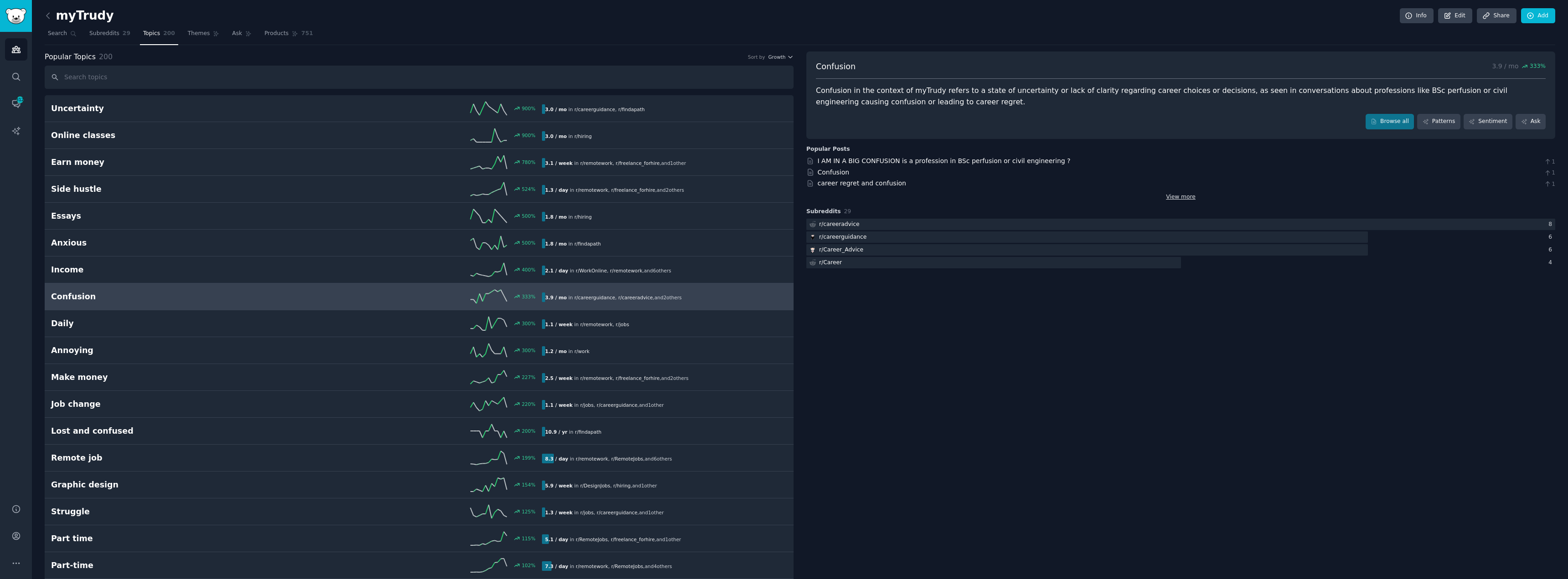
click at [1180, 196] on link "View more" at bounding box center [1180, 198] width 29 height 8
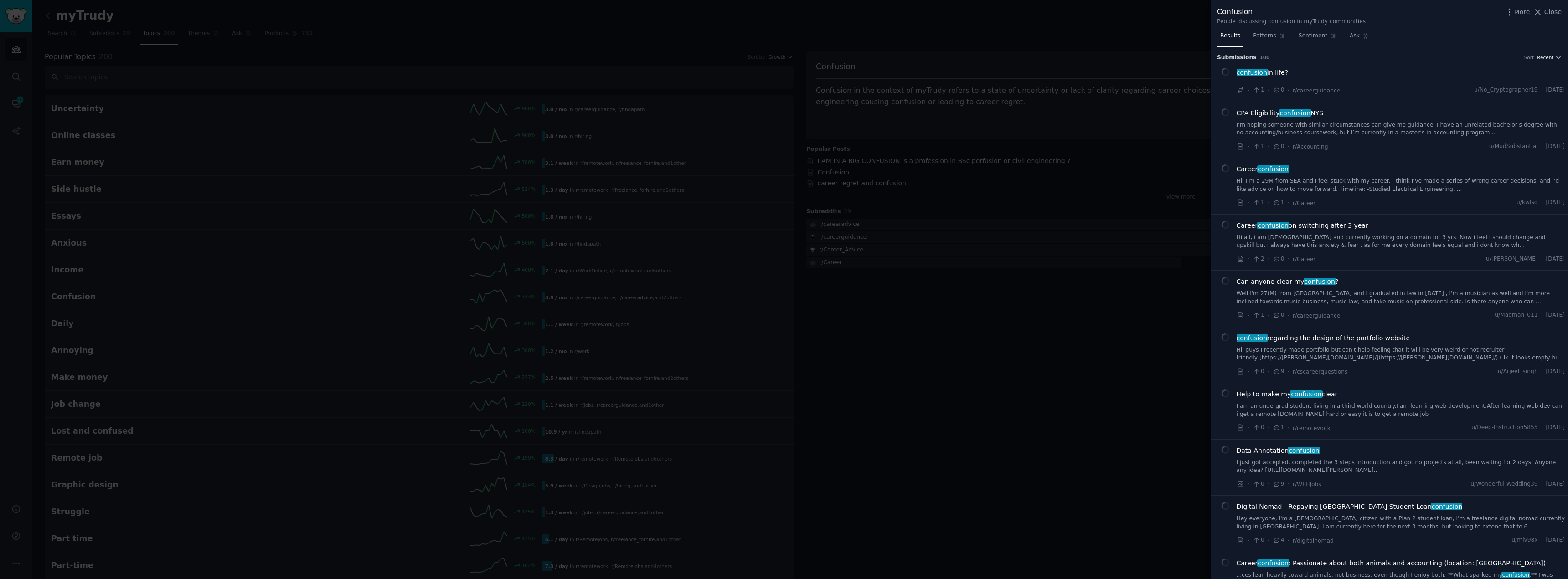
click at [1555, 54] on icon "button" at bounding box center [1558, 57] width 7 height 7
click at [1476, 53] on div "Submission s 100 Sort Recent Recent Upvotes Comments" at bounding box center [1389, 54] width 344 height 15
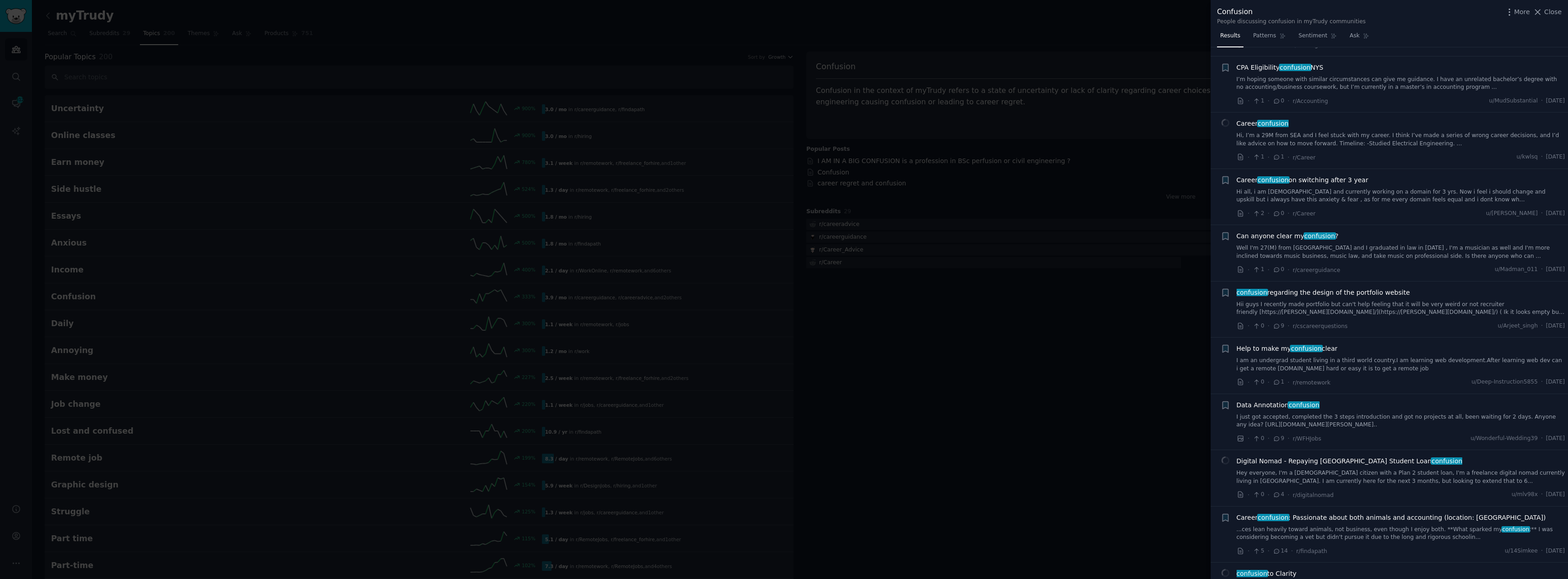
drag, startPoint x: 605, startPoint y: 282, endPoint x: 572, endPoint y: 282, distance: 33.0
click at [605, 282] on div at bounding box center [784, 289] width 1568 height 579
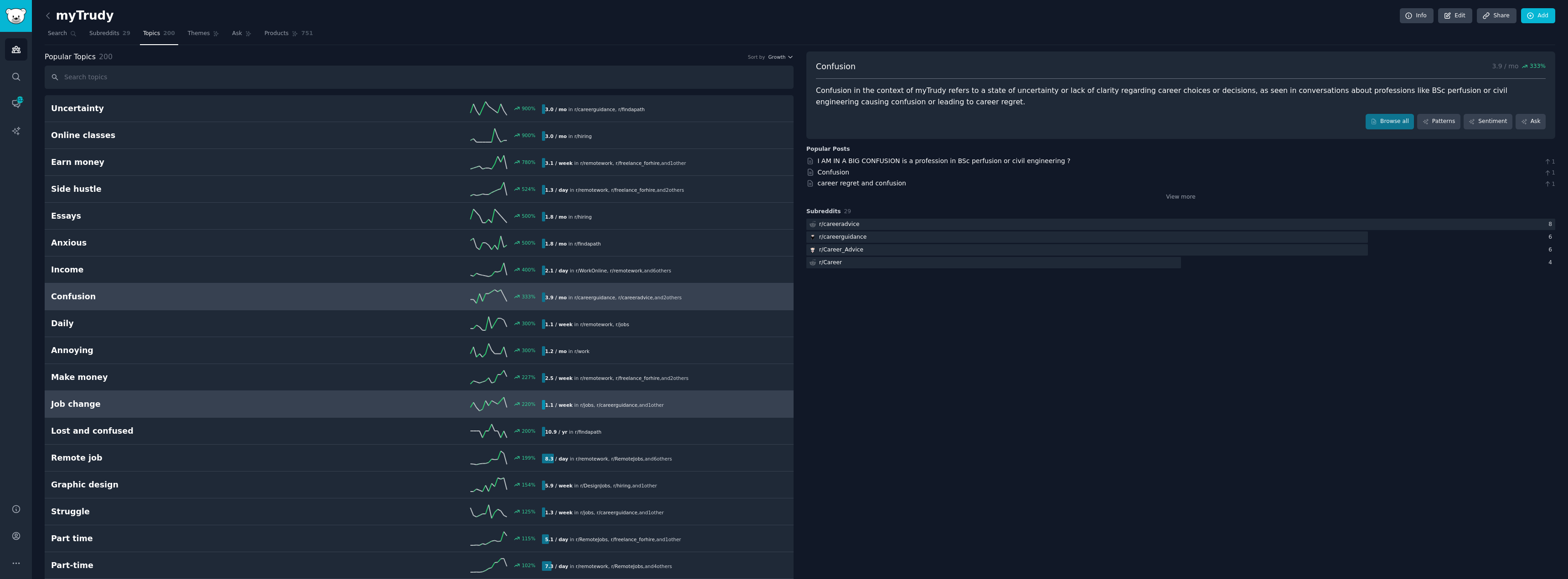
click at [104, 406] on h2 "Job change" at bounding box center [173, 405] width 245 height 12
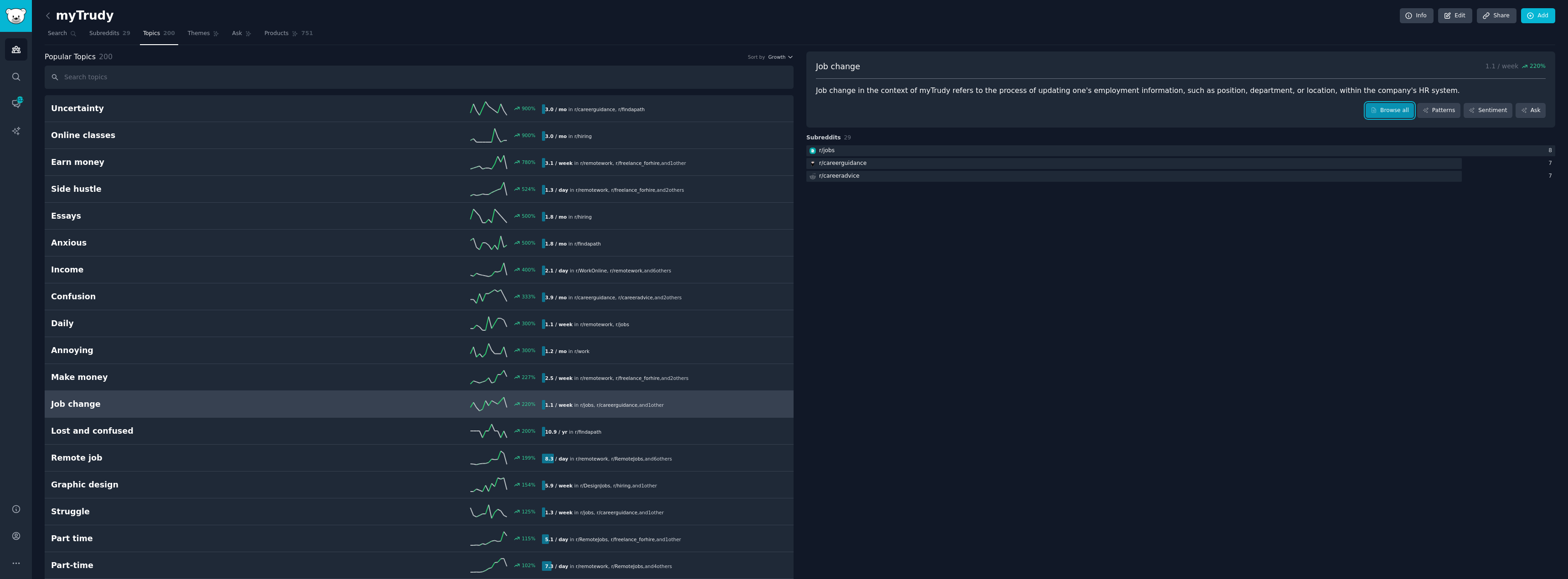
click at [1393, 113] on link "Browse all" at bounding box center [1390, 111] width 49 height 16
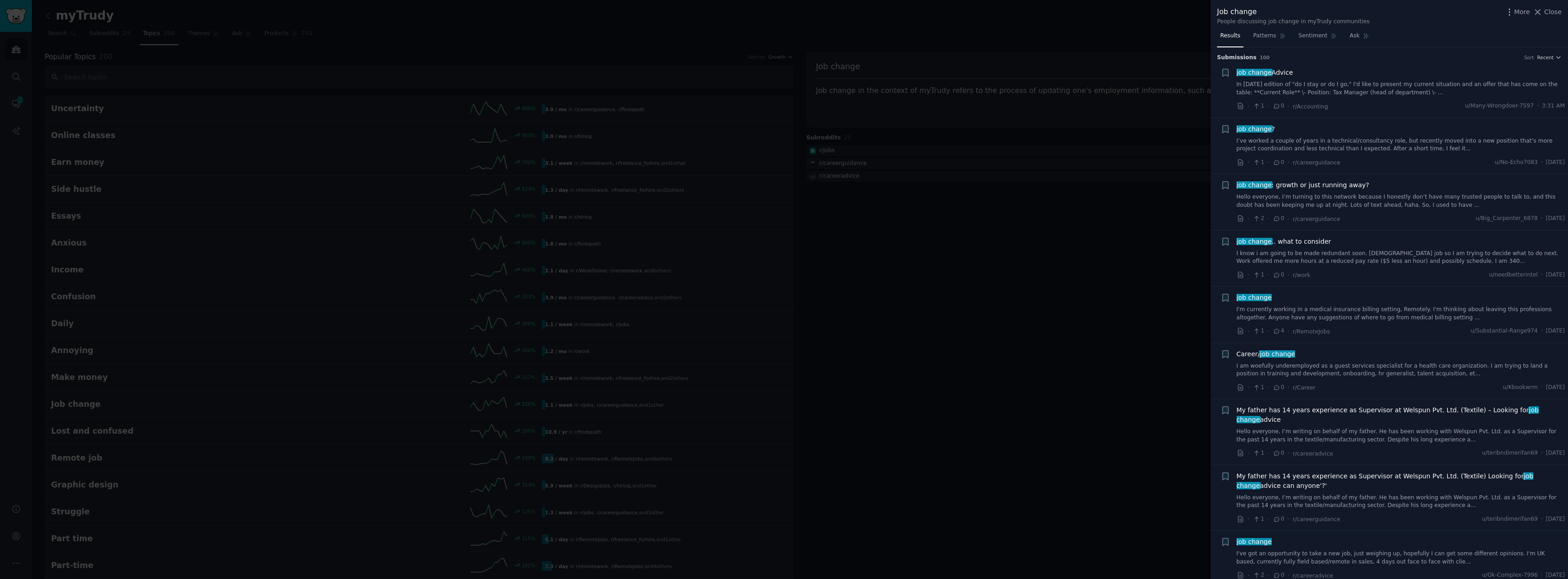
click at [1344, 87] on link "In [DATE] edition of "do I stay or do I go," I'd like to present my current sit…" at bounding box center [1401, 89] width 329 height 16
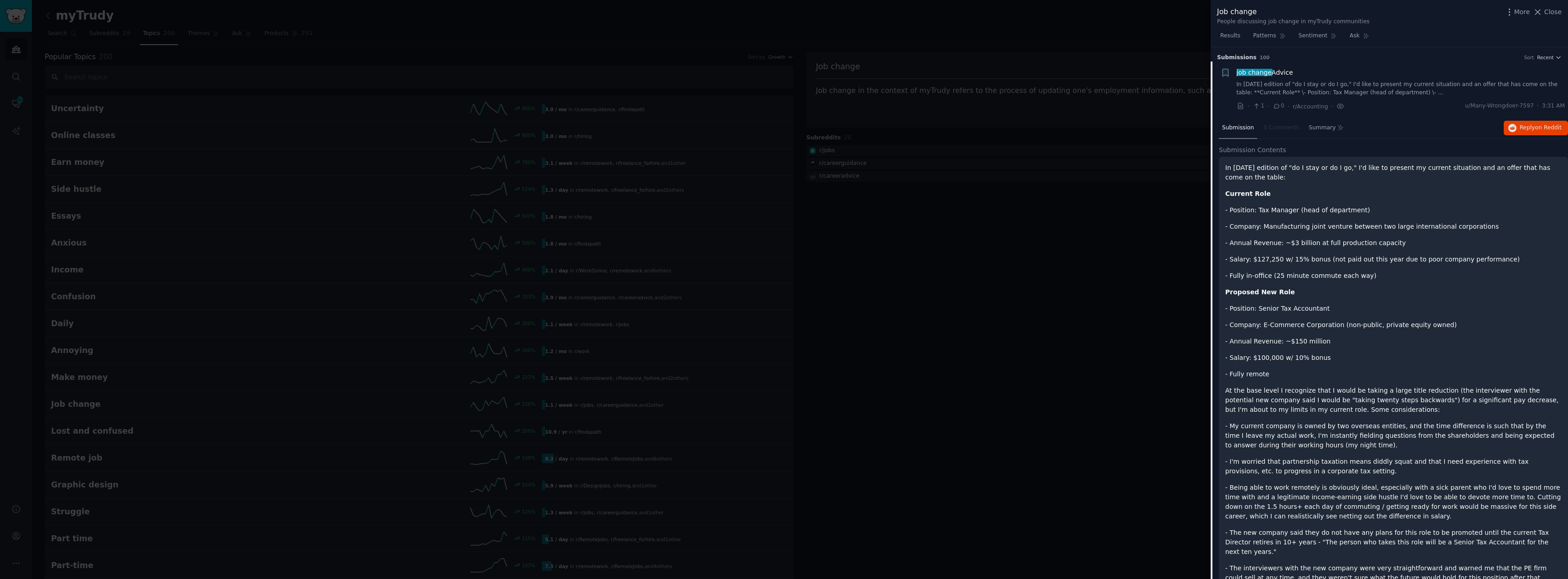
scroll to position [15, 0]
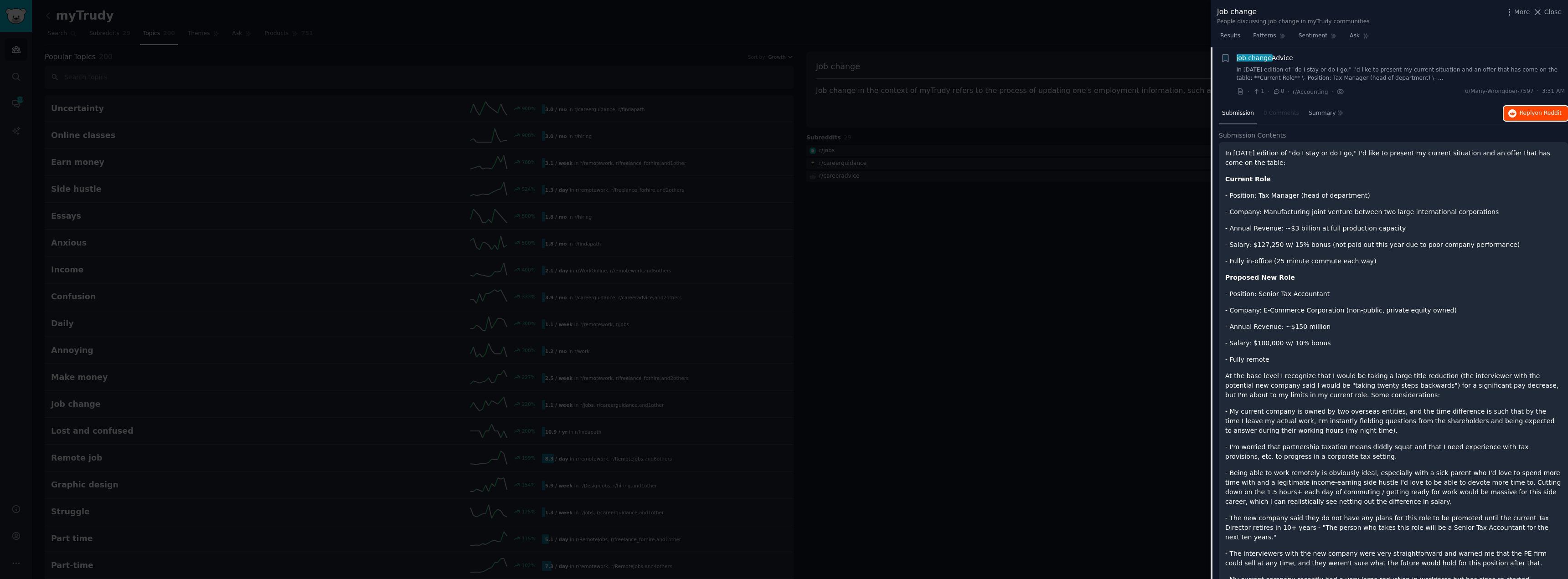
click at [1517, 110] on button "Reply on Reddit" at bounding box center [1536, 113] width 64 height 15
click at [1440, 99] on li "+ job change Advice In [DATE] edition of "do I stay or do I go," I'd like to pr…" at bounding box center [1388, 75] width 357 height 56
click at [1390, 72] on link "In [DATE] edition of "do I stay or do I go," I'd like to present my current sit…" at bounding box center [1401, 74] width 329 height 16
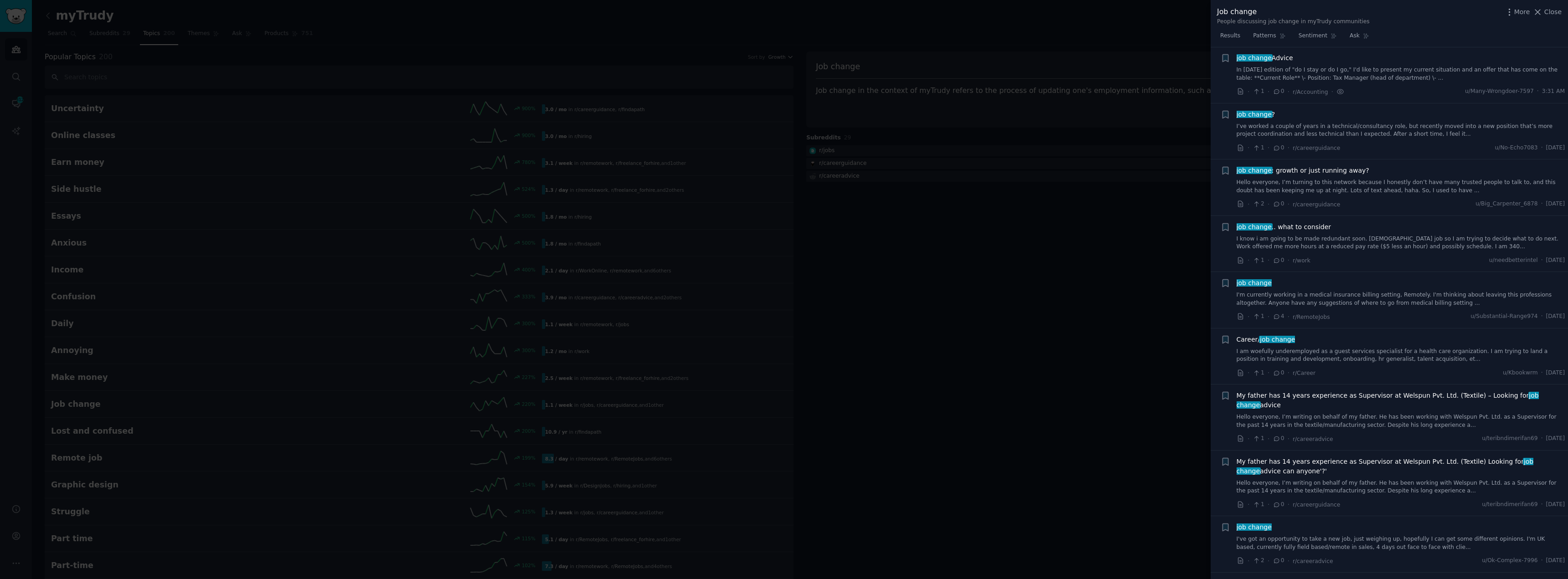
drag, startPoint x: 891, startPoint y: 354, endPoint x: 875, endPoint y: 348, distance: 17.1
click at [891, 354] on div at bounding box center [784, 289] width 1568 height 579
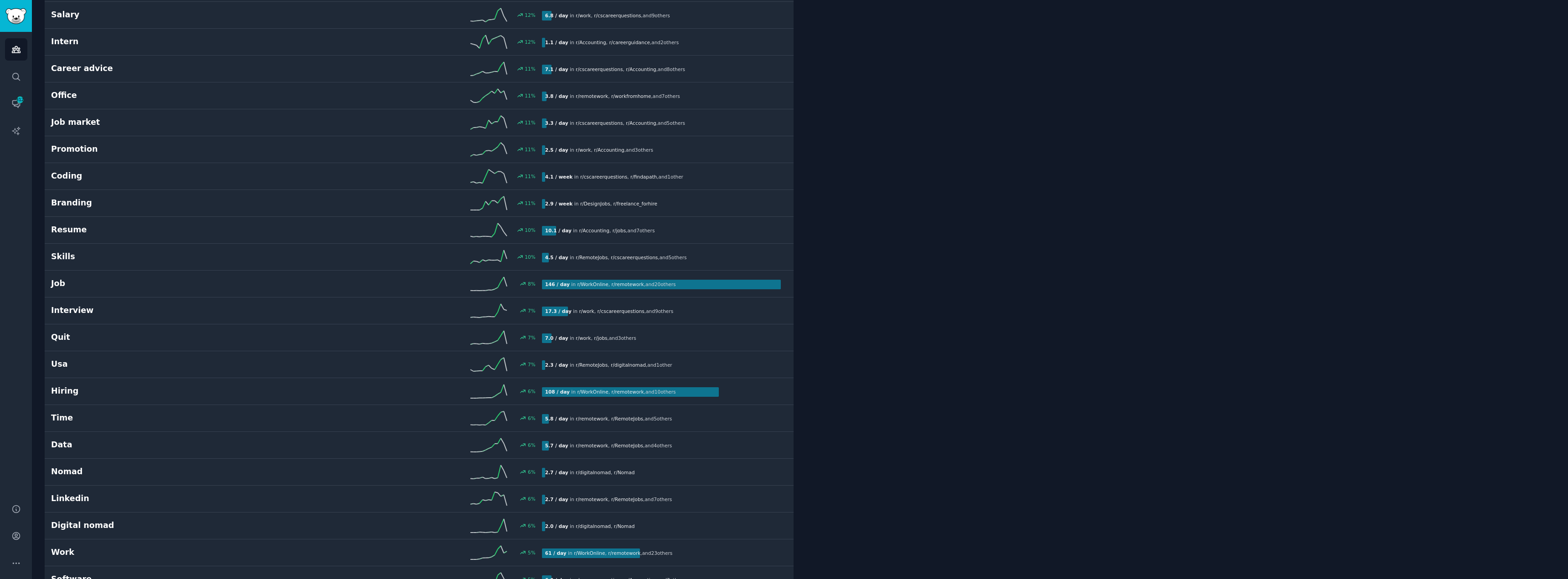
scroll to position [2827, 0]
